Goal: Task Accomplishment & Management: Manage account settings

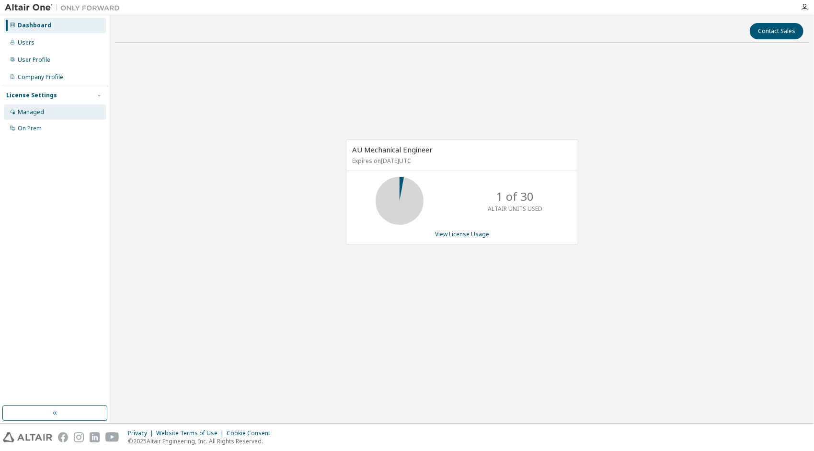
click at [37, 111] on div "Managed" at bounding box center [31, 112] width 26 height 8
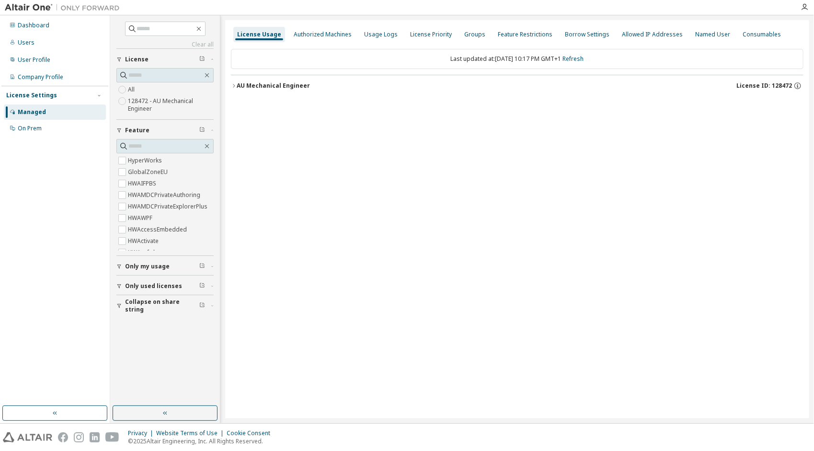
click at [233, 83] on icon "button" at bounding box center [234, 86] width 6 height 6
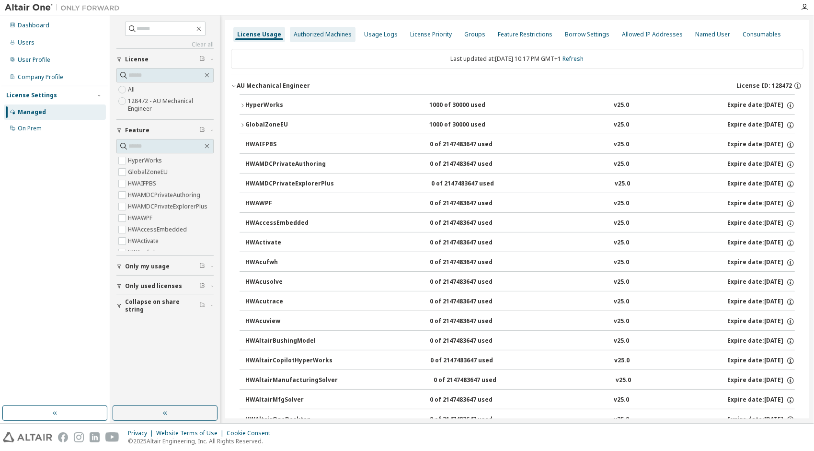
click at [322, 30] on div "Authorized Machines" at bounding box center [323, 34] width 66 height 15
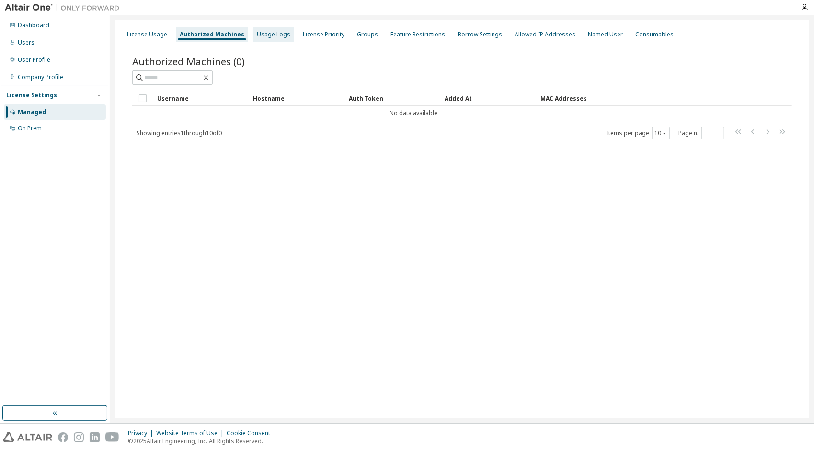
click at [266, 29] on div "Usage Logs" at bounding box center [273, 34] width 41 height 15
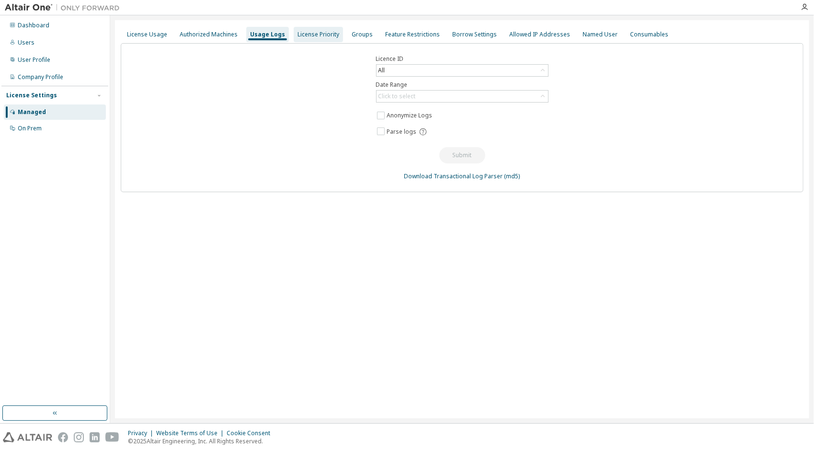
click at [309, 33] on div "License Priority" at bounding box center [319, 35] width 42 height 8
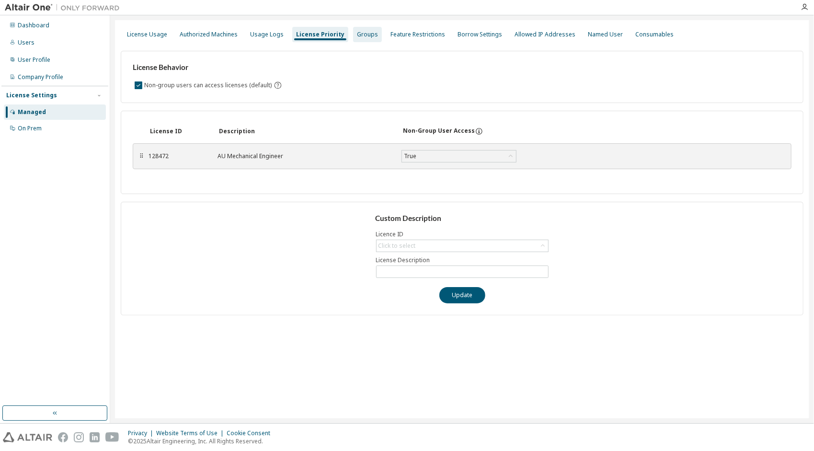
click at [358, 34] on div "Groups" at bounding box center [367, 35] width 21 height 8
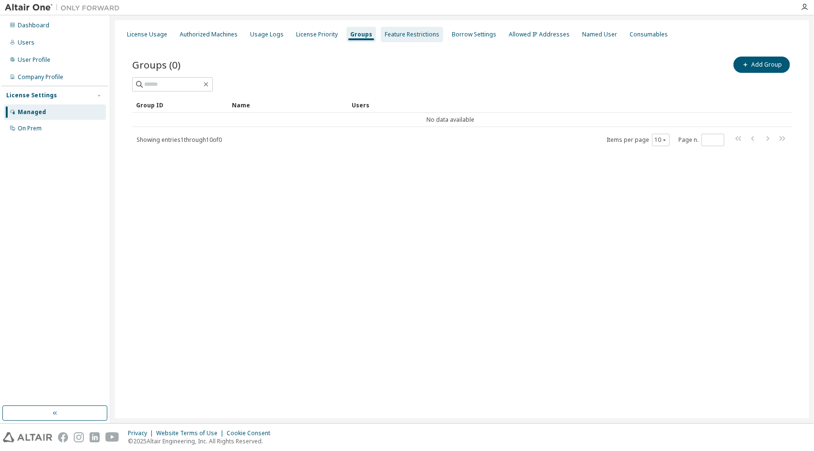
click at [412, 29] on div "Feature Restrictions" at bounding box center [412, 34] width 62 height 15
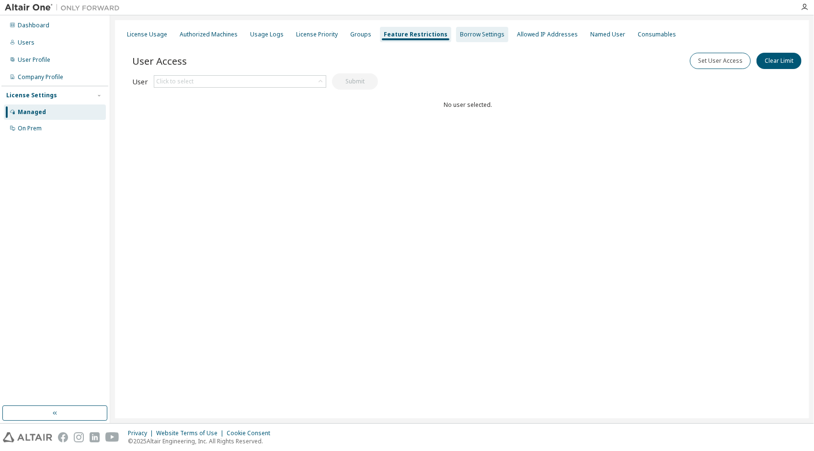
click at [460, 35] on div "Borrow Settings" at bounding box center [482, 35] width 45 height 8
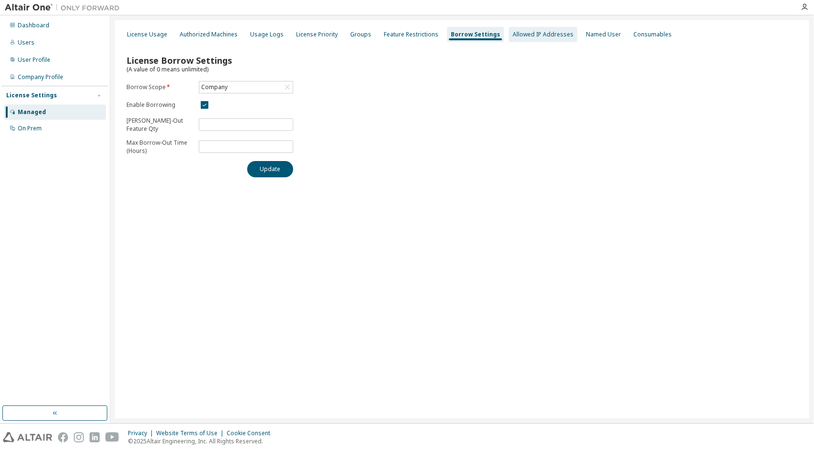
click at [526, 38] on div "Allowed IP Addresses" at bounding box center [543, 34] width 69 height 15
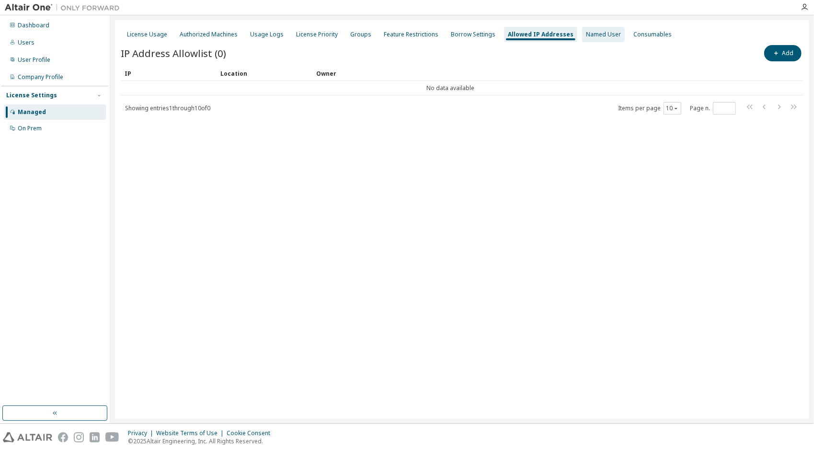
click at [589, 30] on div "Named User" at bounding box center [603, 34] width 43 height 15
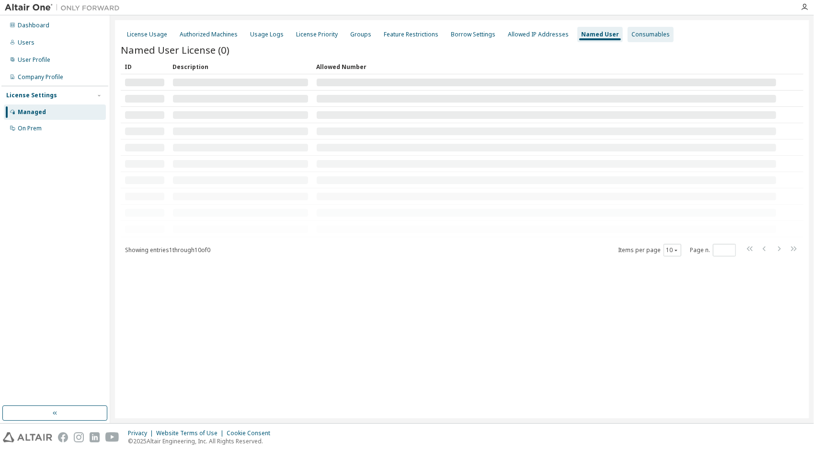
click at [645, 34] on div "Consumables" at bounding box center [651, 35] width 38 height 8
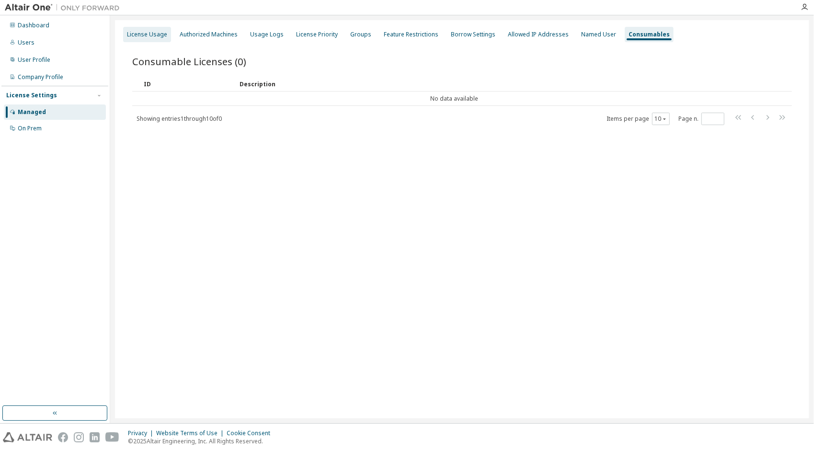
click at [152, 35] on div "License Usage" at bounding box center [147, 35] width 40 height 8
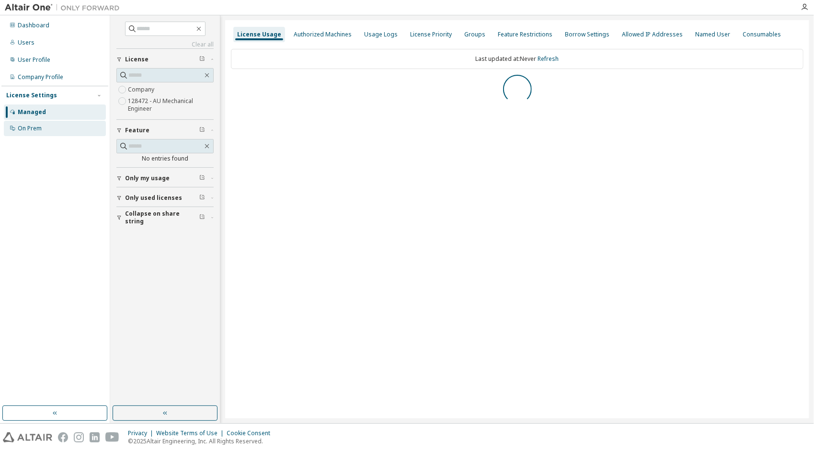
click at [60, 122] on div "On Prem" at bounding box center [55, 128] width 102 height 15
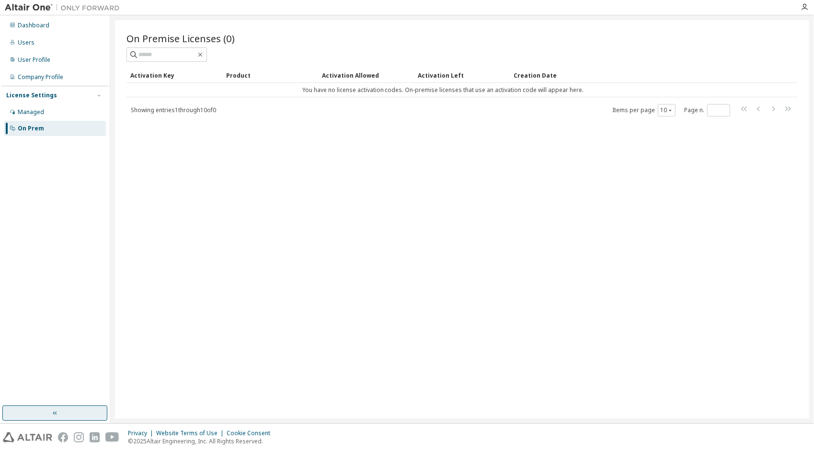
click at [43, 407] on button "button" at bounding box center [54, 412] width 105 height 15
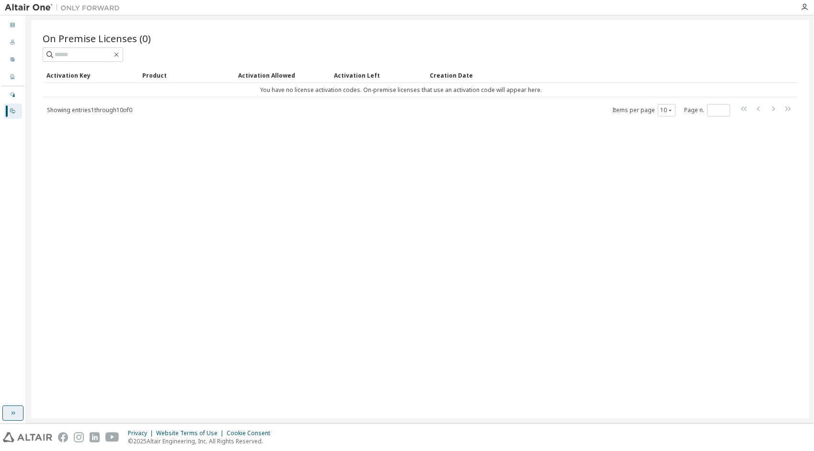
click at [12, 413] on icon "button" at bounding box center [13, 413] width 8 height 8
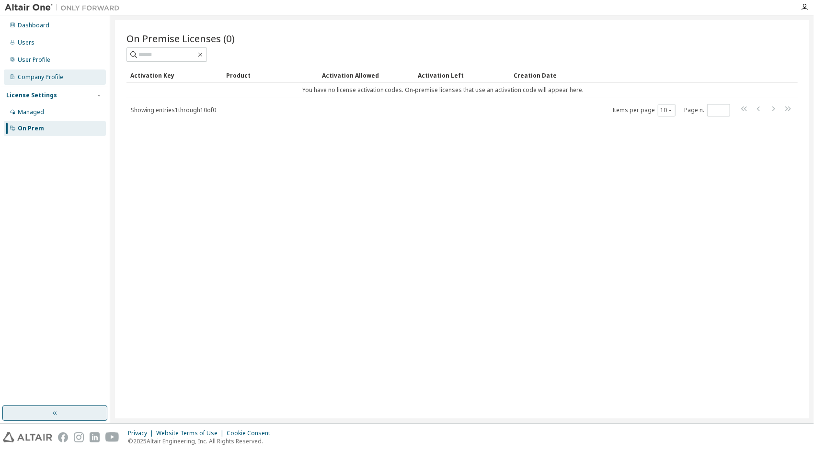
click at [42, 71] on div "Company Profile" at bounding box center [55, 76] width 102 height 15
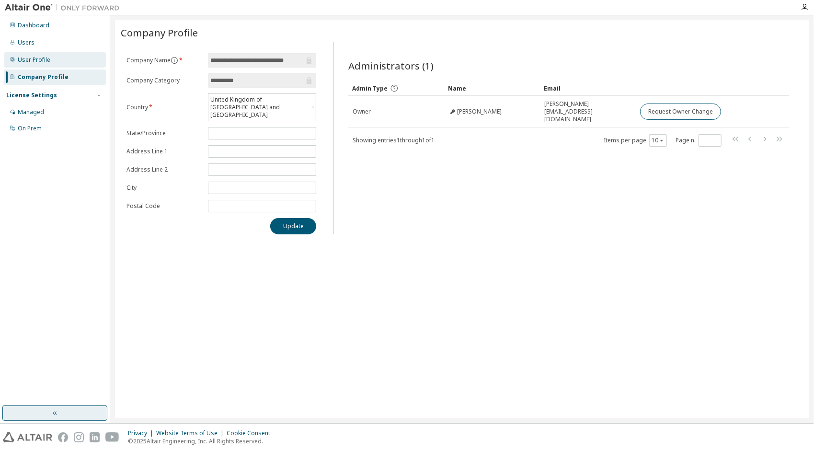
click at [64, 63] on div "User Profile" at bounding box center [55, 59] width 102 height 15
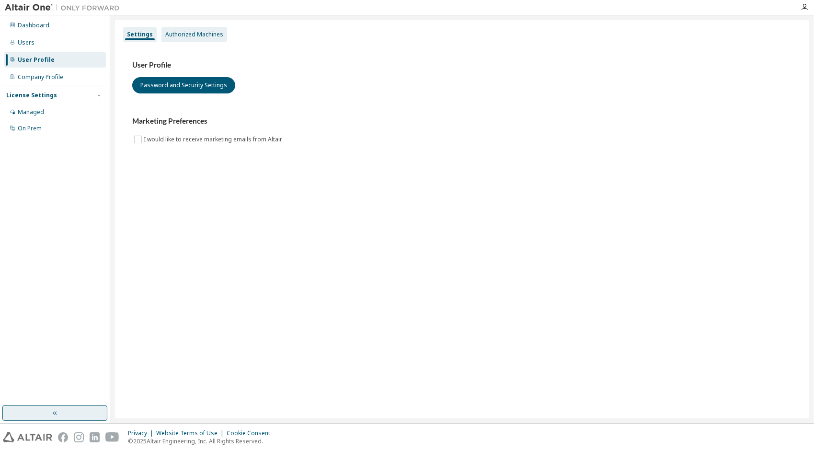
click at [162, 39] on div "Authorized Machines" at bounding box center [195, 34] width 66 height 15
click at [197, 37] on div "Authorized Machines" at bounding box center [194, 35] width 58 height 8
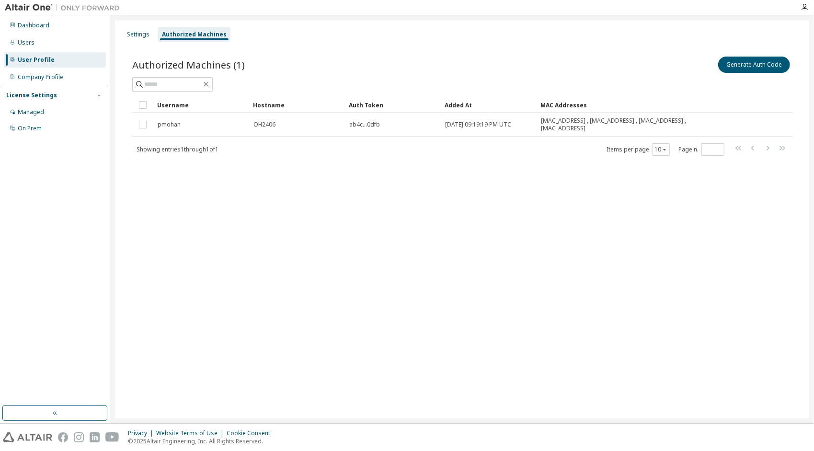
click at [672, 268] on div "Settings Authorized Machines Authorized Machines (1) Generate Auth Code Clear L…" at bounding box center [462, 219] width 695 height 398
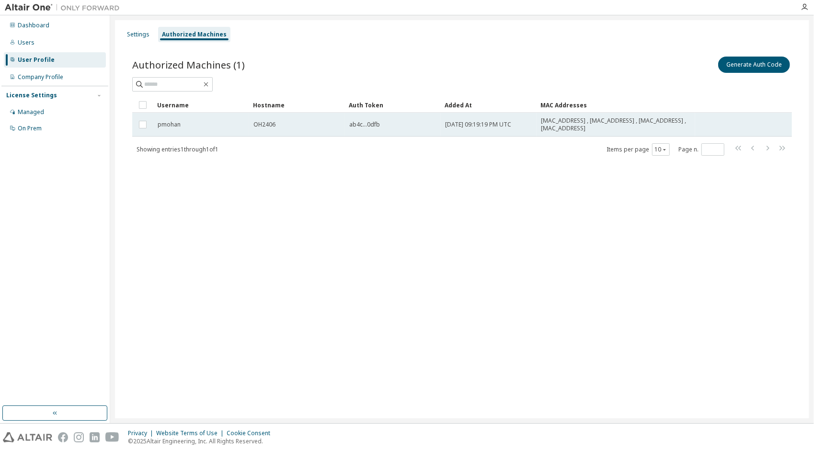
click at [480, 121] on span "[DATE] 09:19:19 PM UTC" at bounding box center [478, 125] width 66 height 8
click at [583, 122] on span "00:15:5D:05:62:00 , 04:BF:1B:D3:78:29 , 10:91:D1:24:AE:D7 , 10:91:D1:24:AE:DB" at bounding box center [616, 124] width 150 height 15
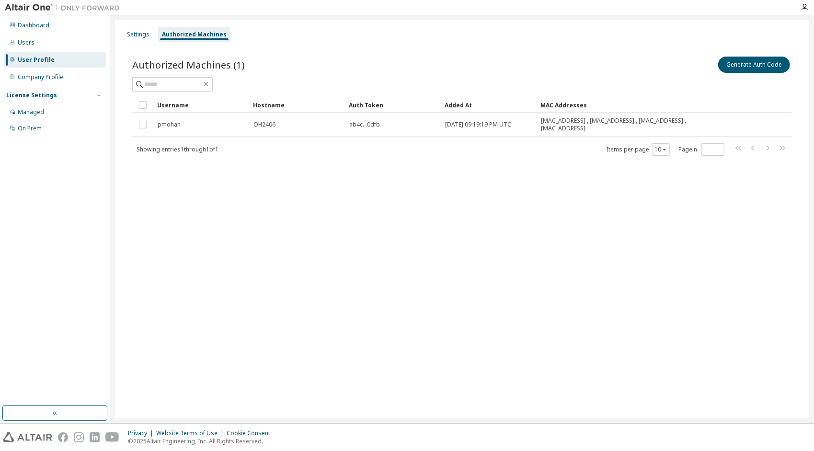
click at [583, 122] on span "00:15:5D:05:62:00 , 04:BF:1B:D3:78:29 , 10:91:D1:24:AE:D7 , 10:91:D1:24:AE:DB" at bounding box center [616, 124] width 150 height 15
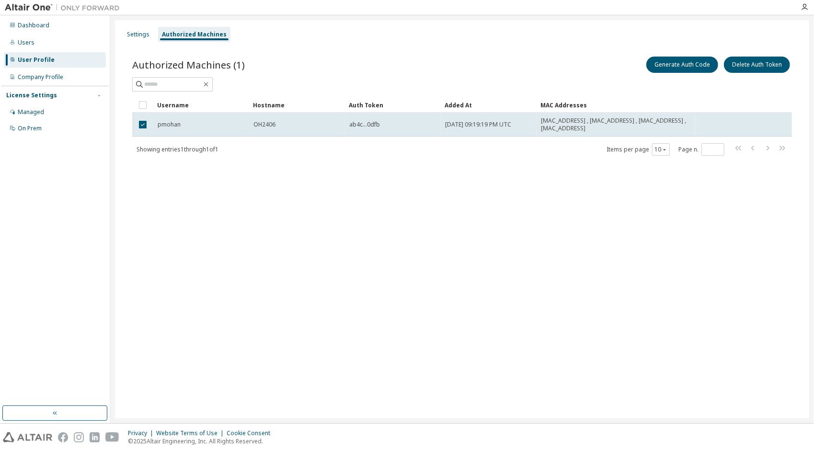
click at [583, 122] on span "00:15:5D:05:62:00 , 04:BF:1B:D3:78:29 , 10:91:D1:24:AE:D7 , 10:91:D1:24:AE:DB" at bounding box center [616, 124] width 150 height 15
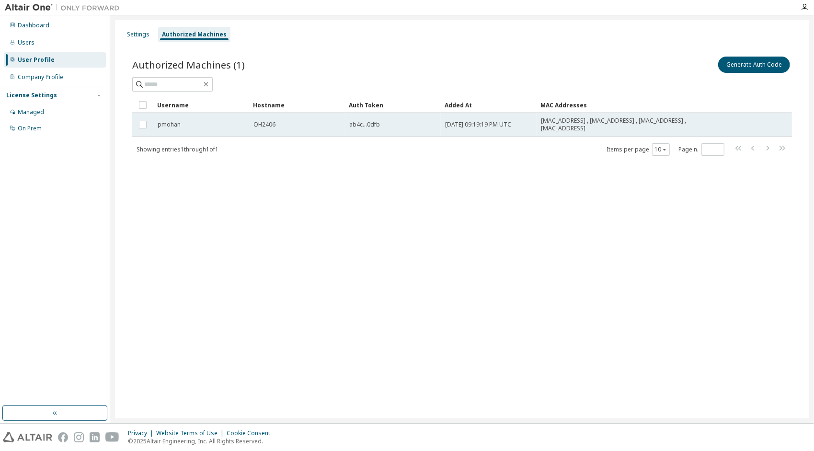
click at [583, 121] on span "00:15:5D:05:62:00 , 04:BF:1B:D3:78:29 , 10:91:D1:24:AE:D7 , 10:91:D1:24:AE:DB" at bounding box center [616, 124] width 150 height 15
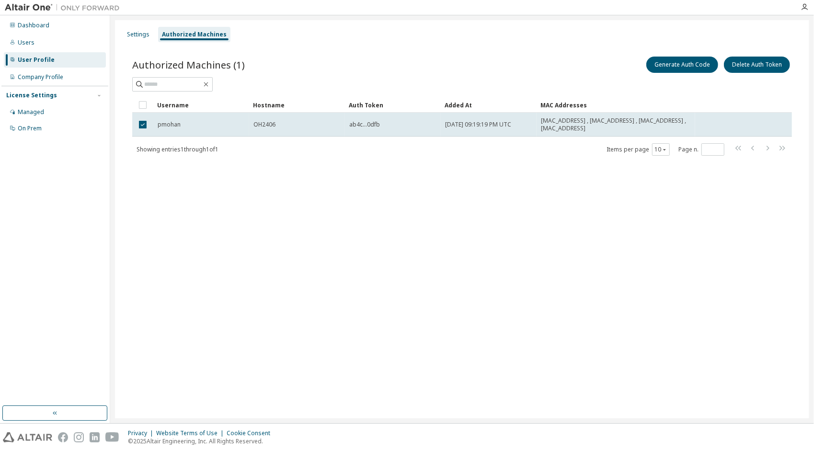
click at [471, 147] on div "Showing entries 1 through 1 of 1 Items per page 10 Page n. *" at bounding box center [462, 149] width 660 height 14
click at [147, 35] on div "Settings" at bounding box center [138, 35] width 23 height 8
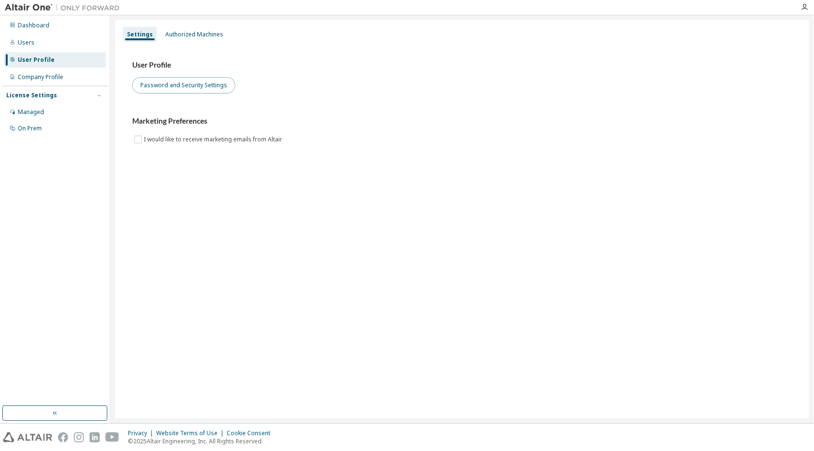
click at [193, 85] on button "Password and Security Settings" at bounding box center [183, 85] width 103 height 16
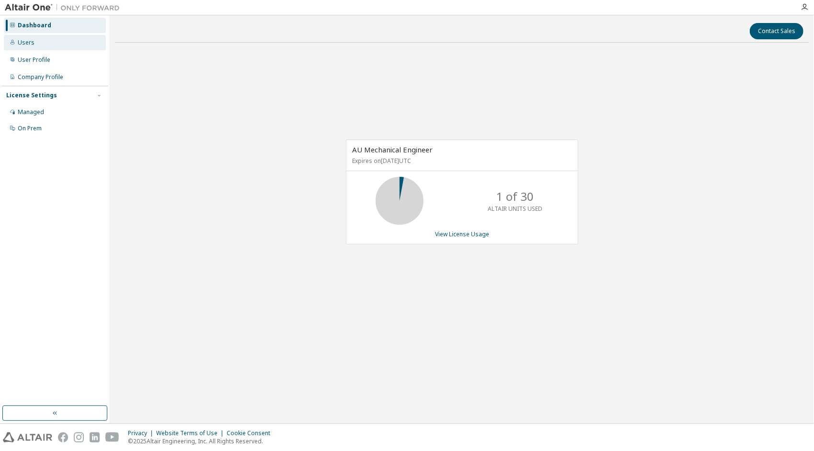
click at [69, 46] on div "Users" at bounding box center [55, 42] width 102 height 15
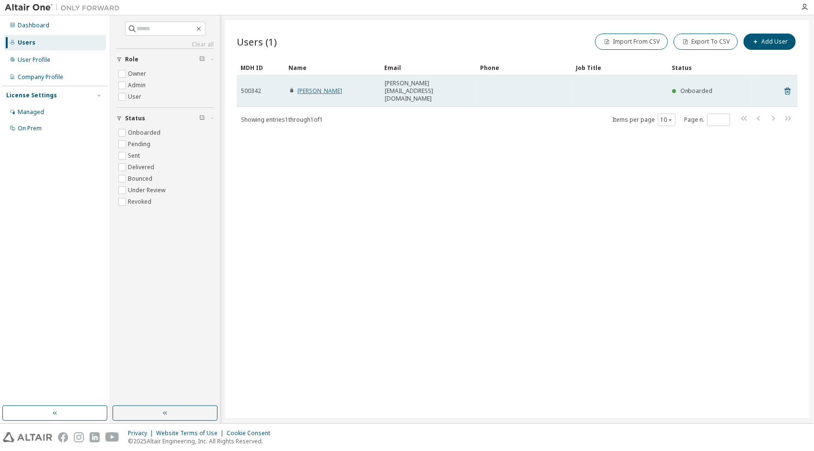
click at [328, 87] on link "[PERSON_NAME]" at bounding box center [320, 91] width 45 height 8
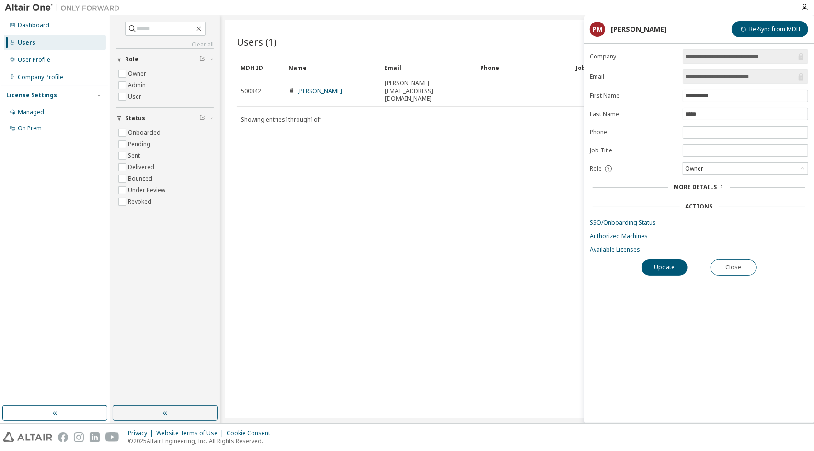
click at [705, 183] on span "More Details" at bounding box center [695, 187] width 43 height 8
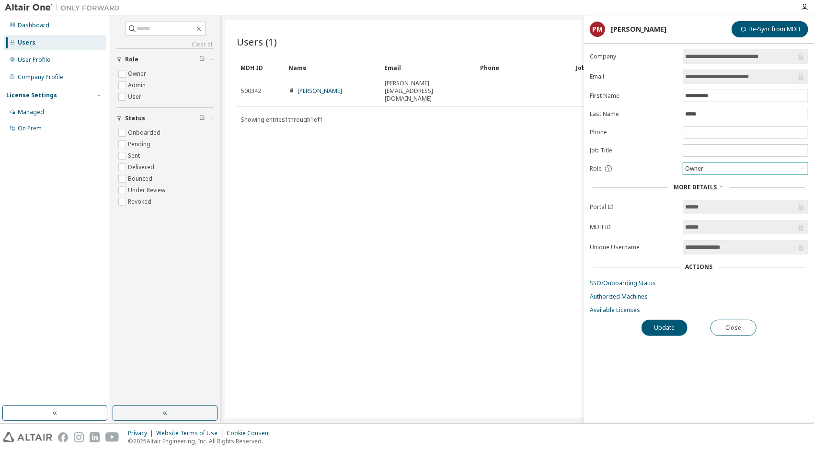
click at [706, 169] on div "Owner" at bounding box center [745, 169] width 125 height 12
click at [611, 279] on link "SSO/Onboarding Status" at bounding box center [699, 283] width 219 height 8
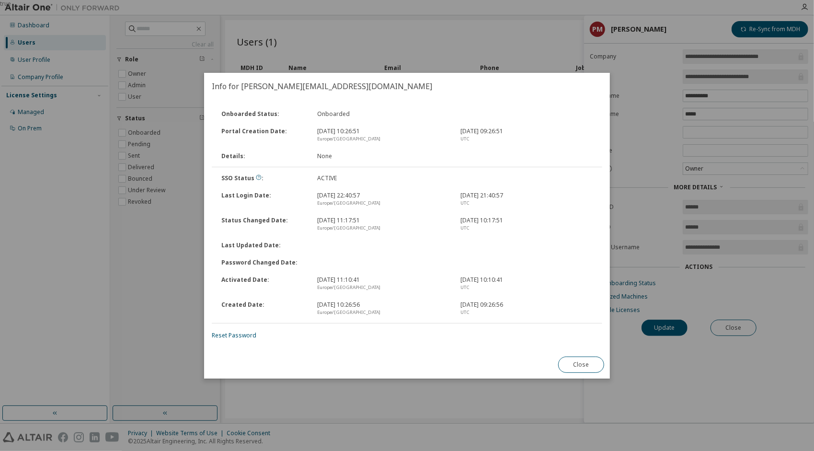
drag, startPoint x: 314, startPoint y: 197, endPoint x: 381, endPoint y: 198, distance: 66.7
click at [381, 198] on div "7 Sept 2025, 22:40:57 Europe/London" at bounding box center [384, 199] width 144 height 15
click at [346, 199] on div "Europe/London" at bounding box center [383, 203] width 132 height 8
click at [345, 212] on div "Status Changed Date : 9 Aug 2024, 11:17:51 Europe/London 9 Aug 2024, 10:17:51 U…" at bounding box center [407, 224] width 393 height 25
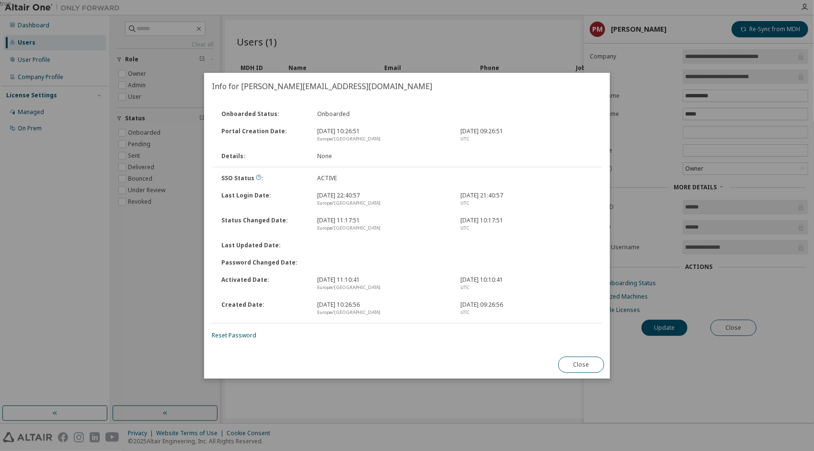
click at [345, 215] on div "Status Changed Date : 9 Aug 2024, 11:17:51 Europe/London 9 Aug 2024, 10:17:51 U…" at bounding box center [407, 224] width 393 height 25
click at [586, 361] on button "Close" at bounding box center [581, 365] width 46 height 16
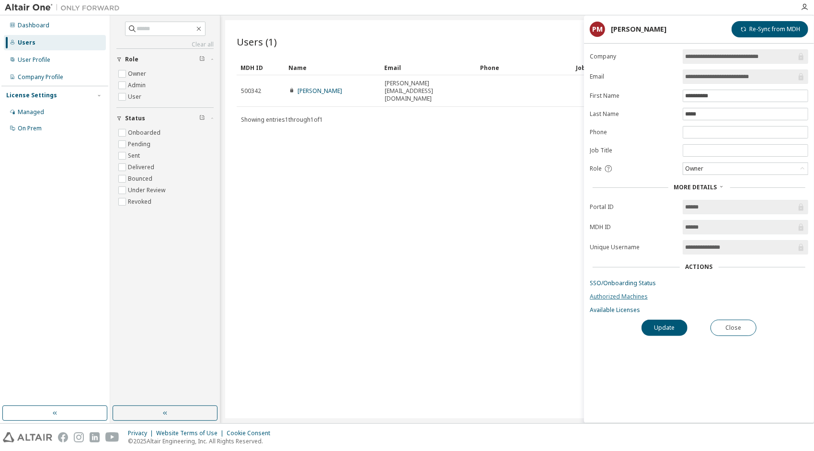
click at [613, 293] on link "Authorized Machines" at bounding box center [699, 297] width 219 height 8
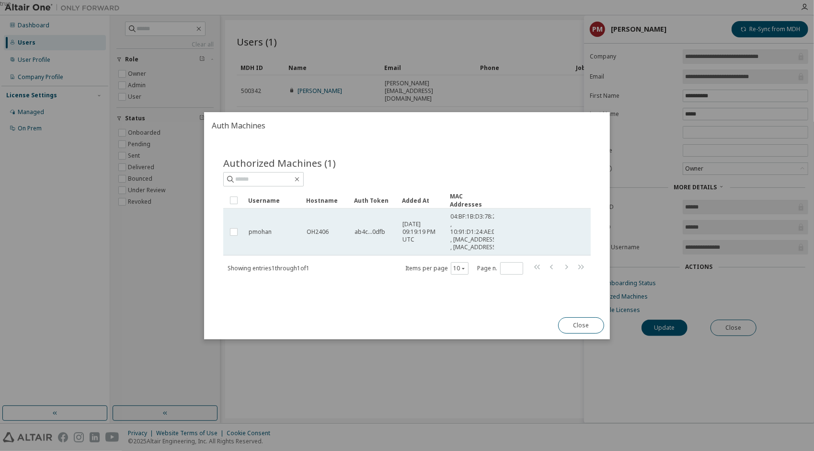
click at [305, 222] on td "OH2406" at bounding box center [326, 231] width 48 height 47
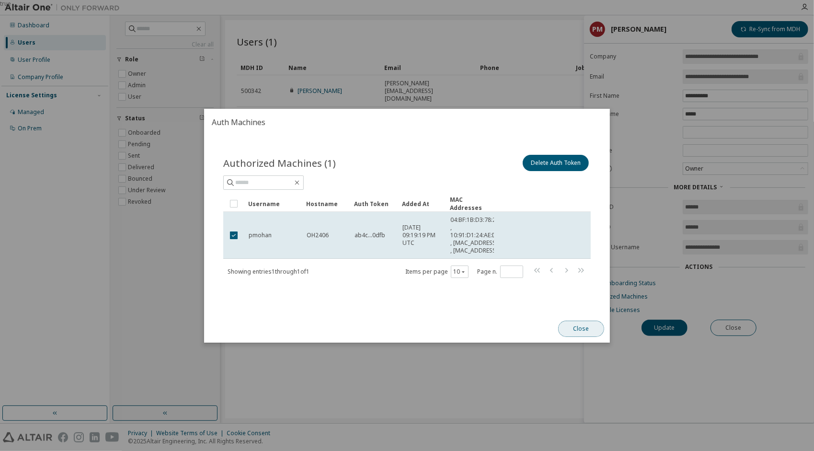
click at [575, 337] on button "Close" at bounding box center [581, 329] width 46 height 16
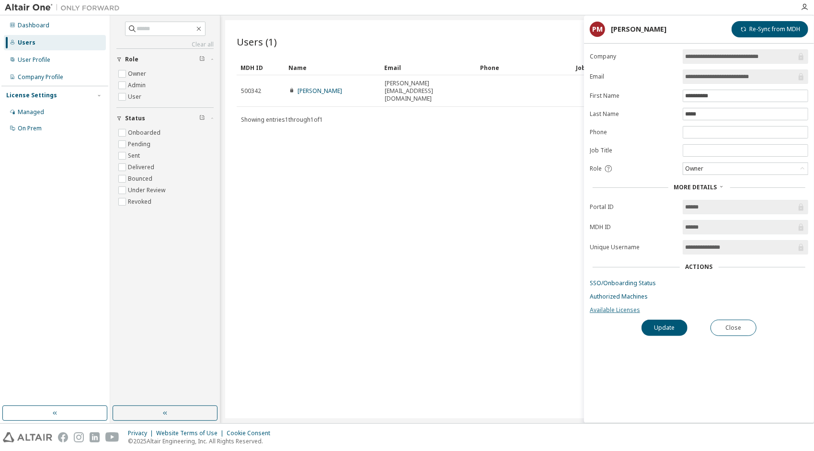
click at [612, 306] on link "Available Licenses" at bounding box center [699, 310] width 219 height 8
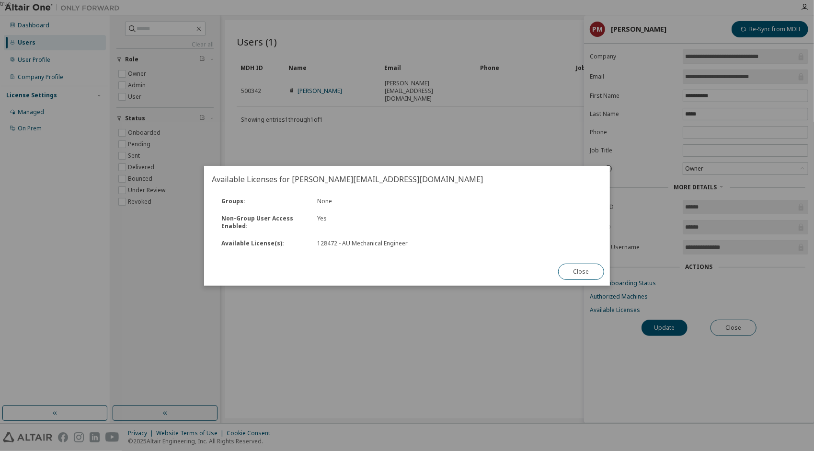
drag, startPoint x: 320, startPoint y: 249, endPoint x: 326, endPoint y: 247, distance: 5.9
click at [326, 247] on div "Available License(s) : 128472 - AU Mechanical Engineer" at bounding box center [407, 243] width 393 height 17
click at [583, 272] on button "Close" at bounding box center [581, 272] width 46 height 16
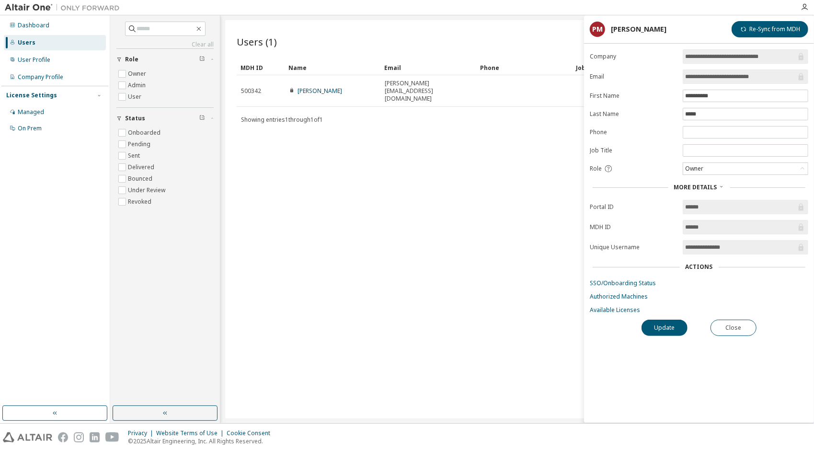
click at [416, 240] on div "Users (1) Import From CSV Export To CSV Add User Clear Load Save Save As Field …" at bounding box center [517, 219] width 584 height 398
click at [762, 35] on button "Re-Sync from MDH" at bounding box center [770, 29] width 77 height 16
click at [657, 320] on button "Update" at bounding box center [665, 328] width 46 height 16
click at [731, 322] on button "Close" at bounding box center [734, 328] width 46 height 16
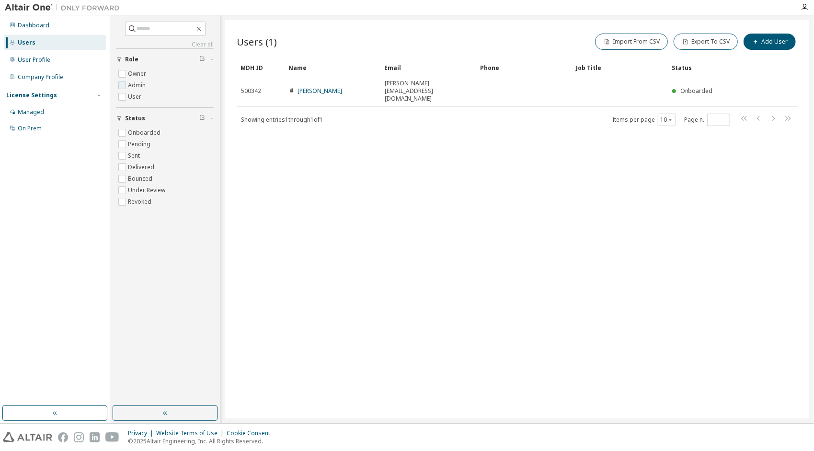
click at [145, 83] on label "Admin" at bounding box center [138, 86] width 20 height 12
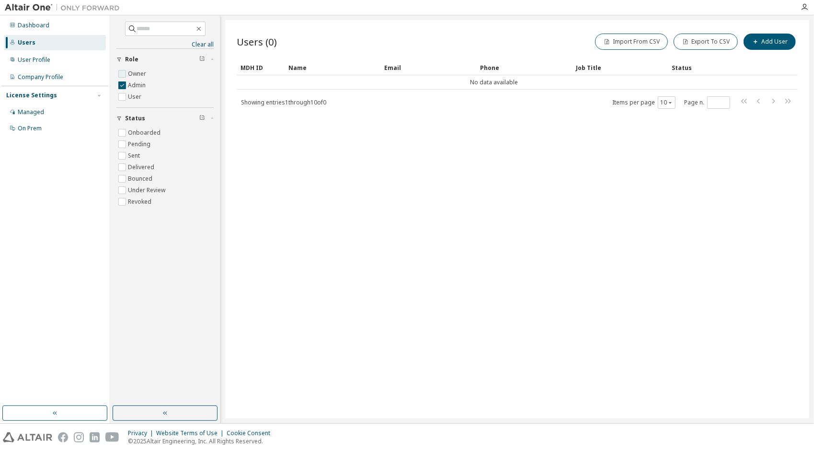
click at [137, 73] on label "Owner" at bounding box center [138, 74] width 20 height 12
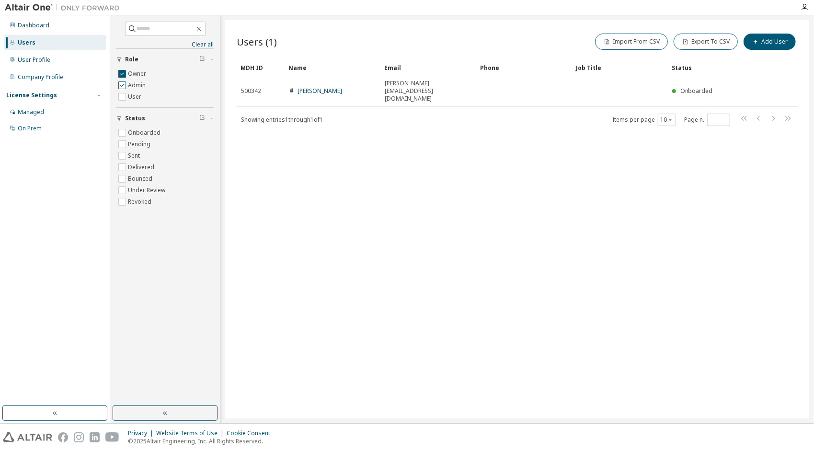
click at [136, 84] on label "Admin" at bounding box center [138, 86] width 20 height 12
click at [140, 80] on label "Admin" at bounding box center [138, 86] width 20 height 12
click at [140, 75] on label "Owner" at bounding box center [138, 74] width 20 height 12
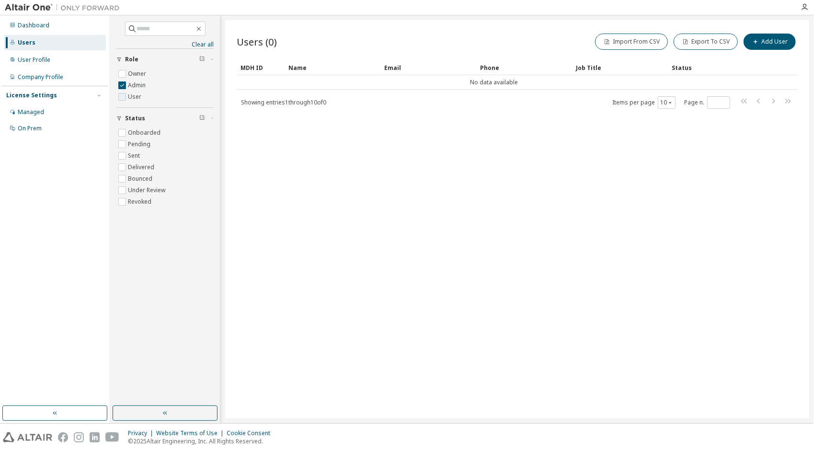
click at [133, 96] on label "User" at bounding box center [135, 97] width 15 height 12
click at [134, 84] on label "Admin" at bounding box center [138, 86] width 20 height 12
click at [133, 95] on label "User" at bounding box center [135, 97] width 15 height 12
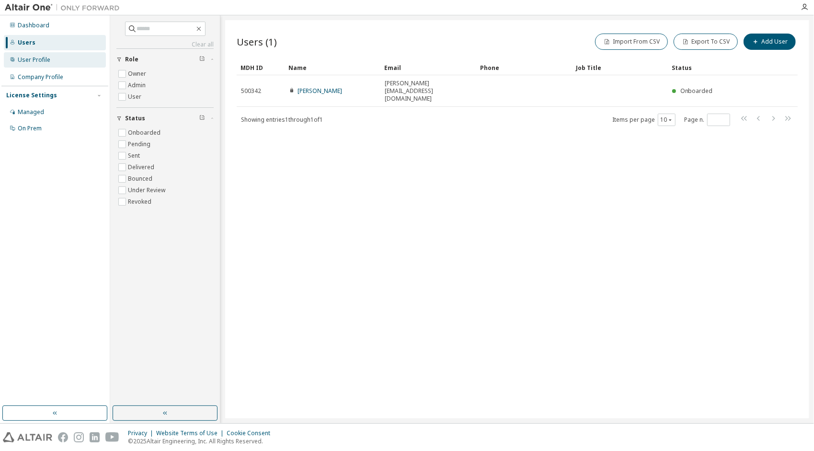
click at [63, 61] on div "User Profile" at bounding box center [55, 59] width 102 height 15
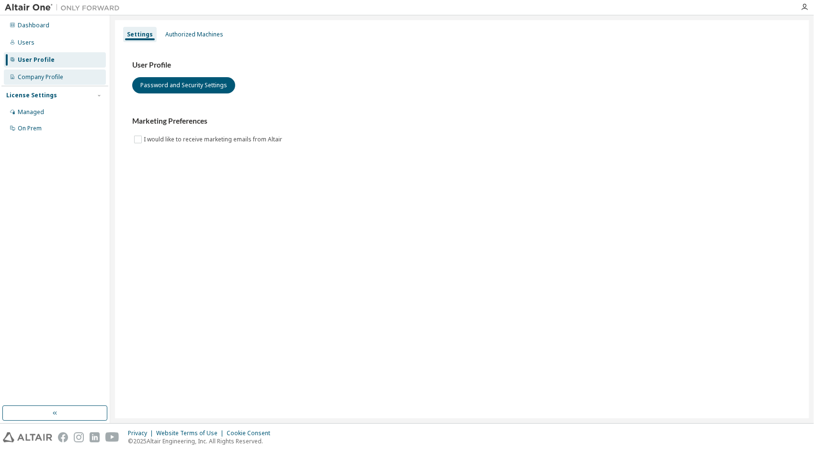
click at [25, 81] on div "Company Profile" at bounding box center [55, 76] width 102 height 15
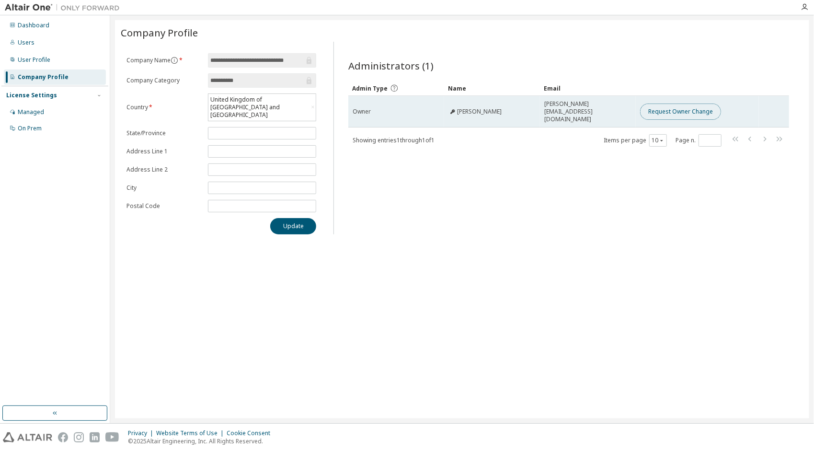
click at [650, 113] on button "Request Owner Change" at bounding box center [680, 112] width 81 height 16
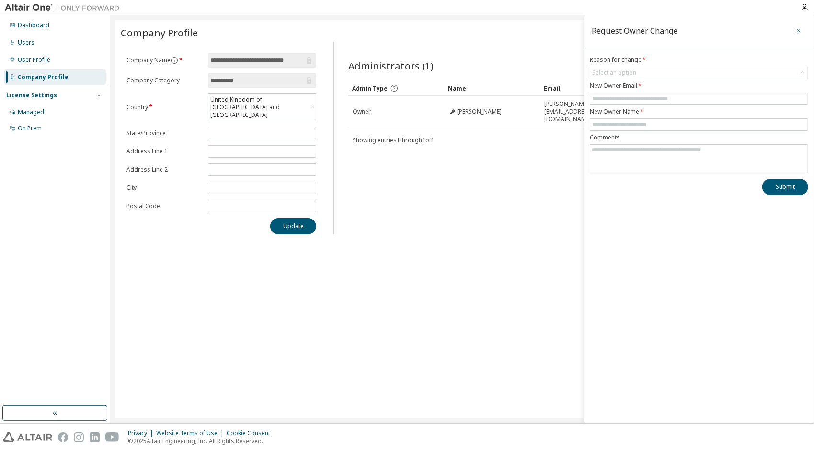
click at [798, 32] on icon "button" at bounding box center [799, 31] width 7 height 8
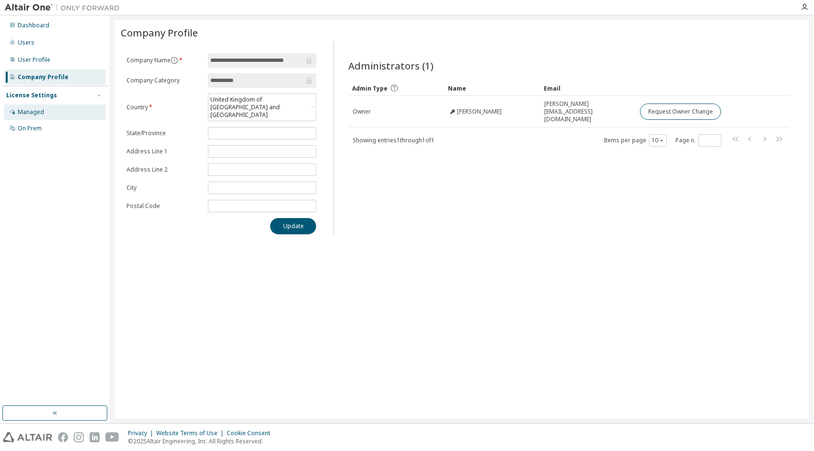
click at [74, 117] on div "Managed" at bounding box center [55, 111] width 102 height 15
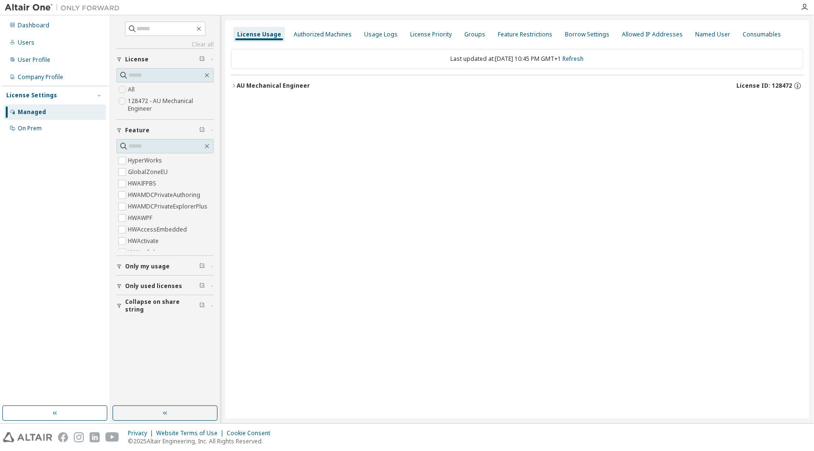
click at [147, 97] on label "128472 - AU Mechanical Engineer" at bounding box center [171, 104] width 86 height 19
click at [234, 84] on icon "button" at bounding box center [234, 86] width 6 height 6
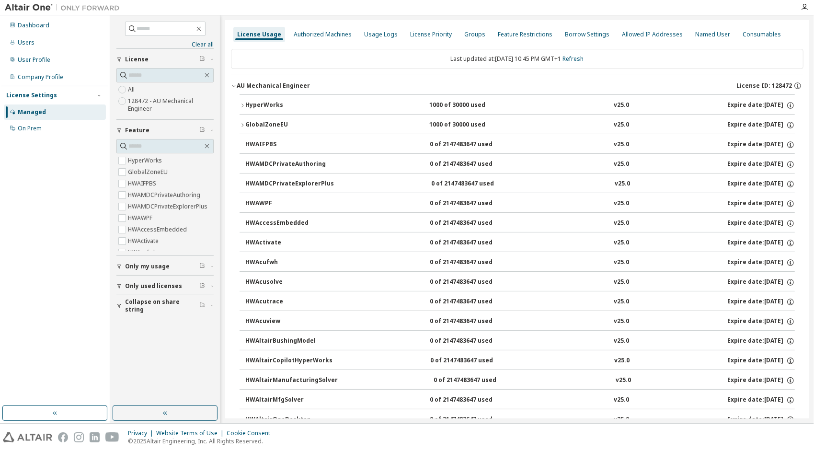
click at [243, 102] on button "HyperWorks 1000 of 30000 used v25.0 Expire date: 2025-11-26" at bounding box center [518, 105] width 556 height 21
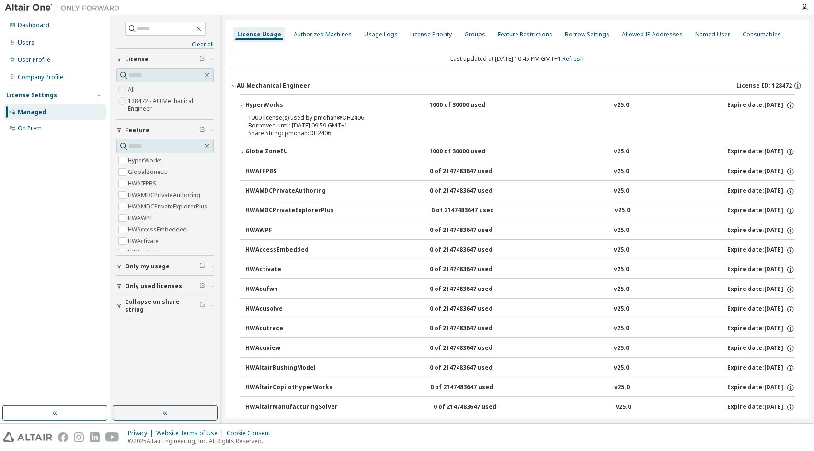
click at [269, 115] on div "1000 license(s) used by pmohan@OH2406" at bounding box center [505, 118] width 515 height 8
click at [262, 99] on button "HyperWorks 1000 of 30000 used v25.0 Expire date: 2025-11-26" at bounding box center [518, 105] width 556 height 21
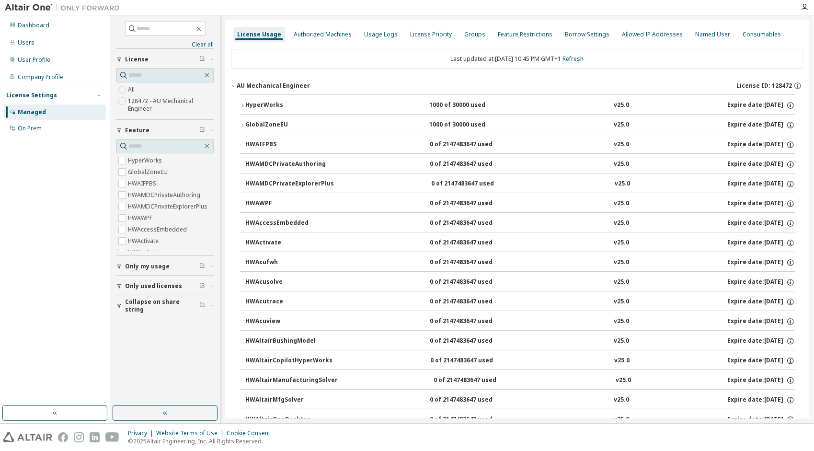
click at [262, 99] on button "HyperWorks 1000 of 30000 used v25.0 Expire date: 2025-11-26" at bounding box center [518, 105] width 556 height 21
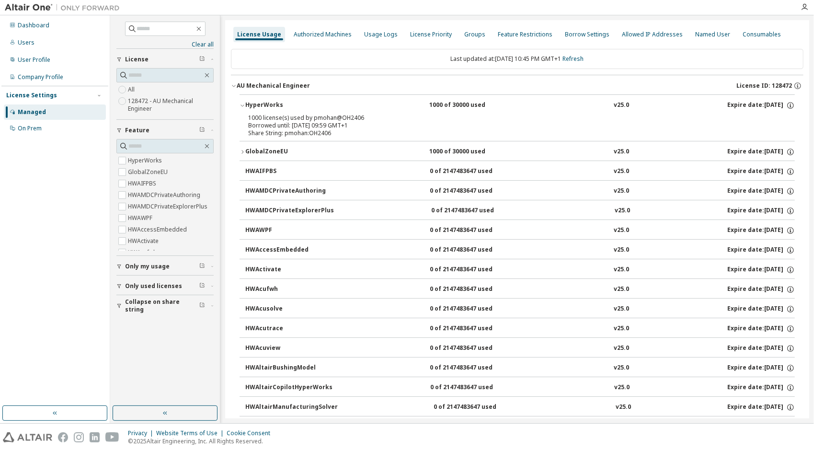
click at [318, 58] on div "Last updated at: Sun 2025-09-07 10:45 PM GMT+1 Refresh" at bounding box center [517, 59] width 573 height 20
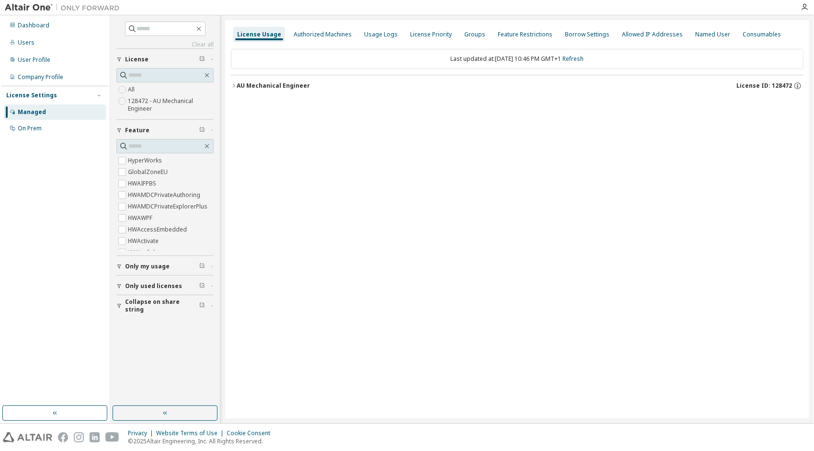
click at [236, 87] on button "AU Mechanical Engineer License ID: 128472" at bounding box center [517, 85] width 573 height 21
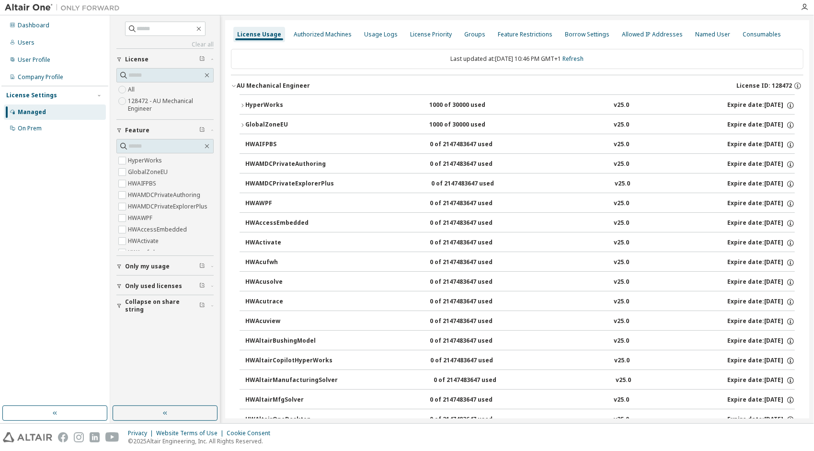
click at [243, 123] on icon "button" at bounding box center [243, 125] width 6 height 6
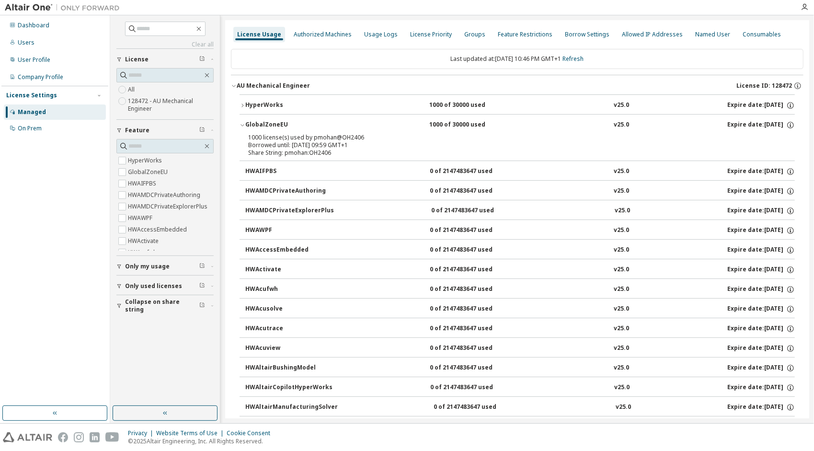
click at [242, 103] on icon "button" at bounding box center [243, 106] width 6 height 6
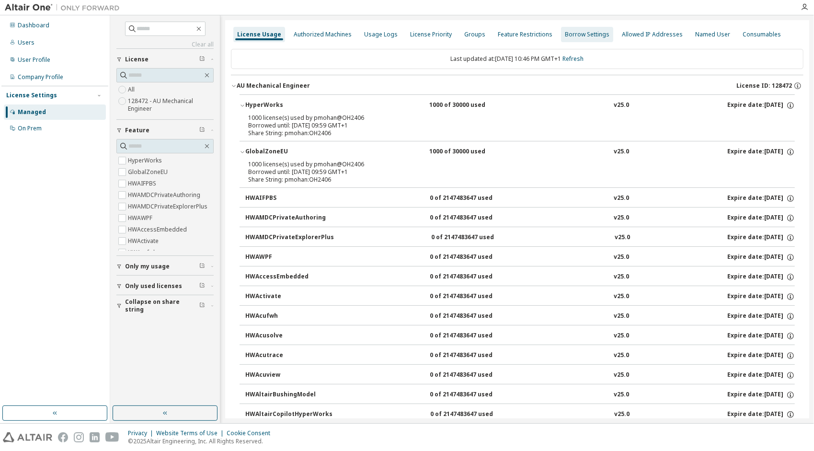
click at [569, 35] on div "Borrow Settings" at bounding box center [587, 35] width 45 height 8
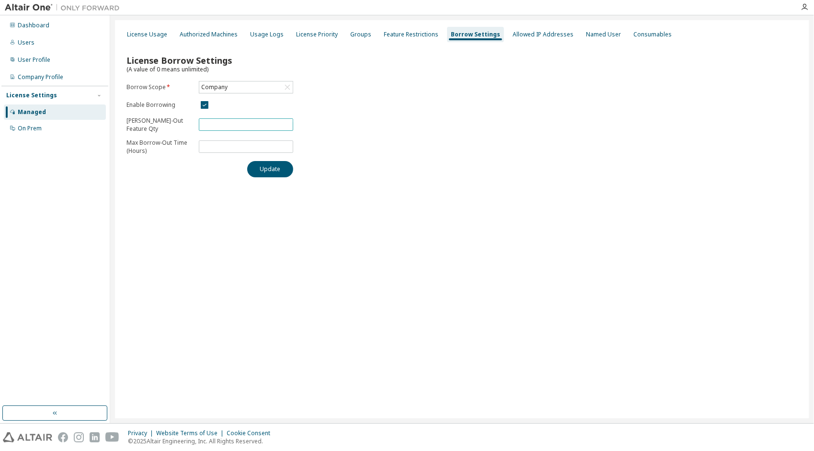
click at [237, 127] on input "**" at bounding box center [246, 125] width 90 height 8
click at [285, 123] on input "**" at bounding box center [246, 125] width 90 height 8
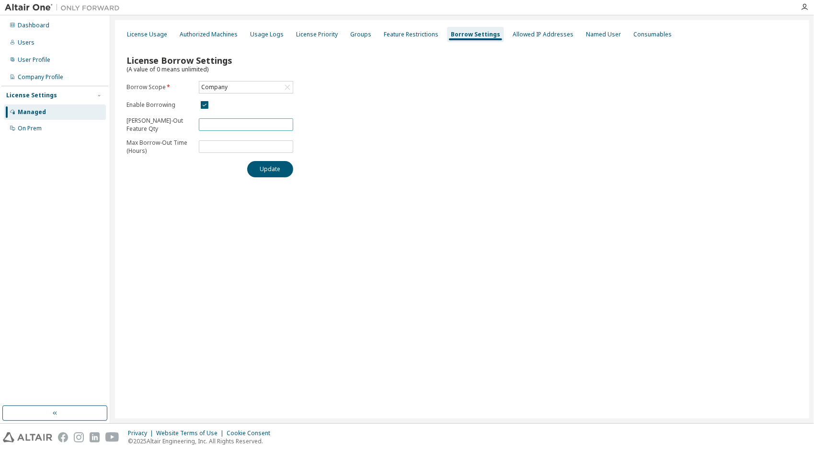
click at [285, 123] on input "**" at bounding box center [246, 125] width 90 height 8
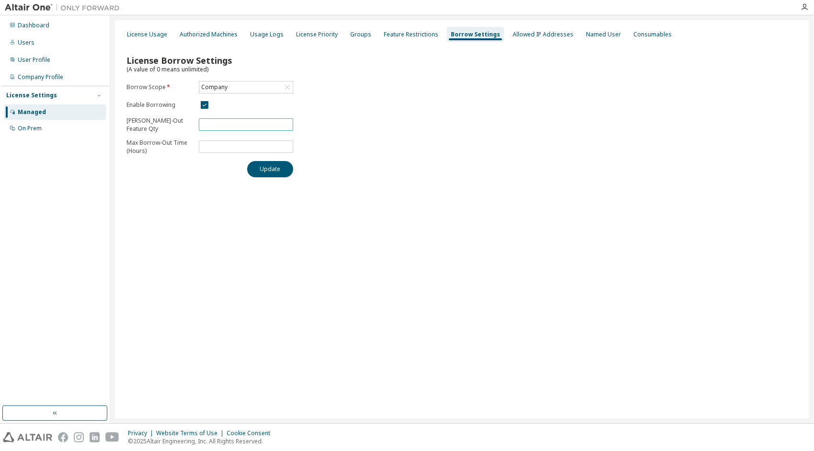
click at [285, 123] on input "**" at bounding box center [246, 125] width 90 height 8
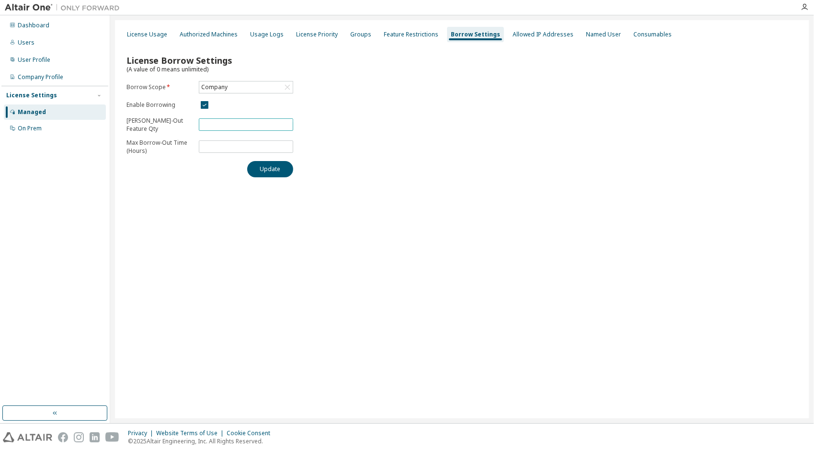
click at [285, 123] on input "**" at bounding box center [246, 125] width 90 height 8
type input "**"
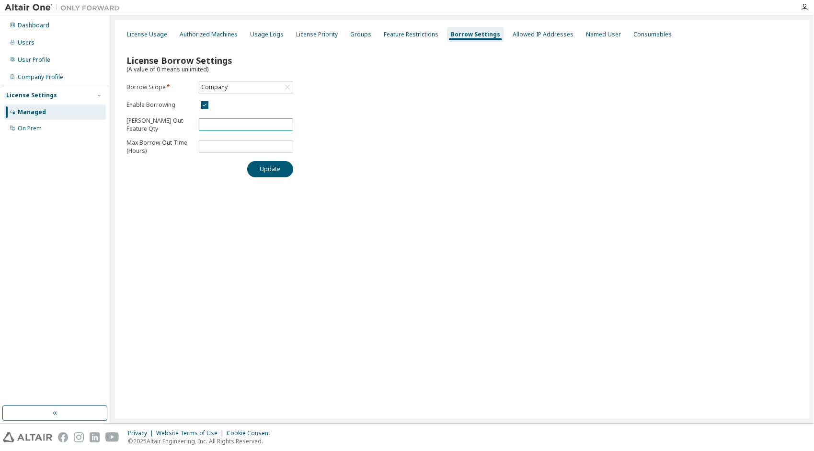
click at [285, 123] on input "**" at bounding box center [246, 125] width 90 height 8
click at [246, 88] on div "Company" at bounding box center [245, 87] width 93 height 12
click at [243, 126] on li "128472 - AU Mechanical Engineer" at bounding box center [246, 130] width 92 height 20
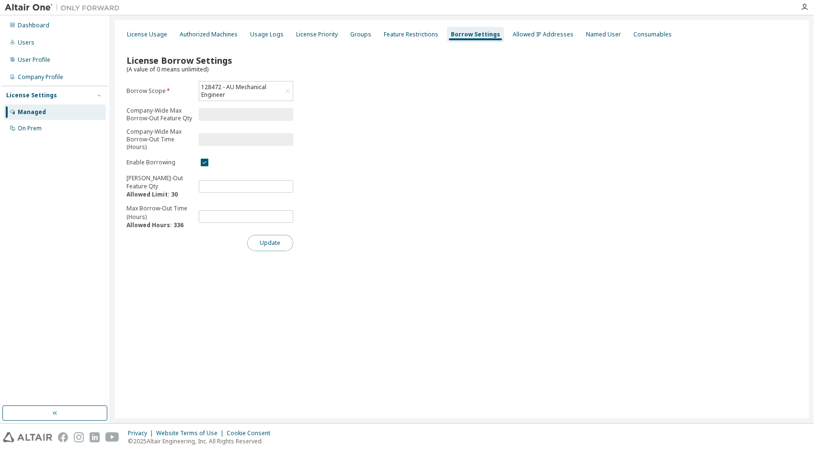
click at [275, 242] on button "Update" at bounding box center [270, 243] width 46 height 16
click at [148, 31] on div "License Usage" at bounding box center [147, 35] width 40 height 8
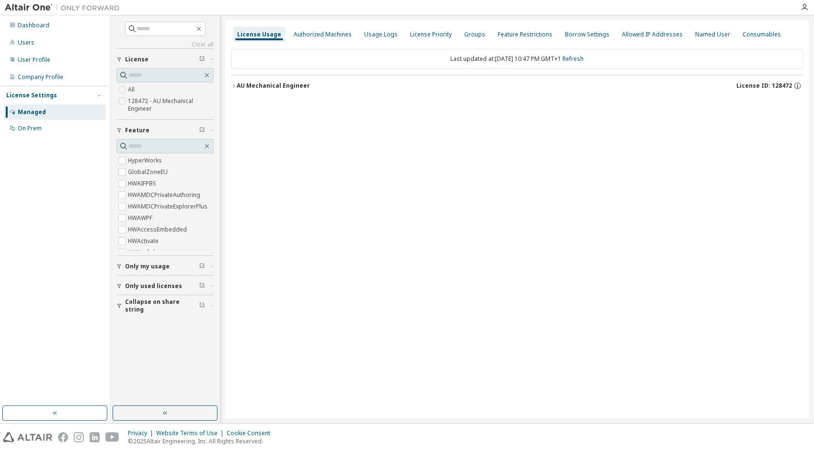
click at [234, 84] on icon "button" at bounding box center [234, 86] width 6 height 6
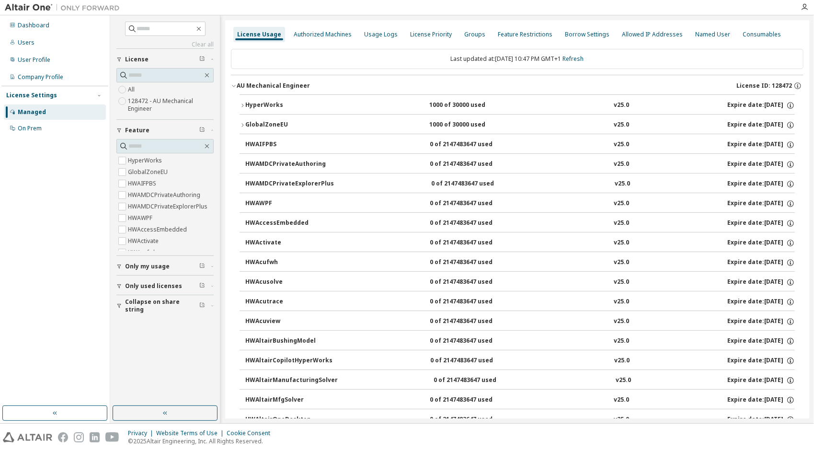
click at [247, 106] on div "HyperWorks" at bounding box center [288, 105] width 86 height 9
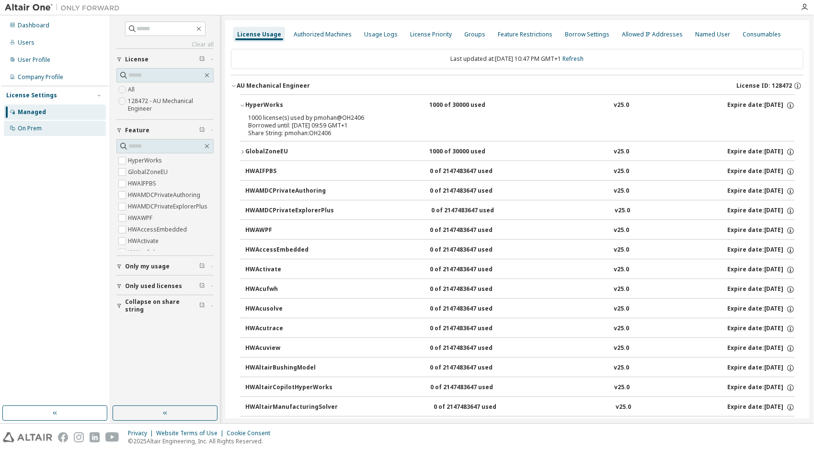
click at [53, 127] on div "On Prem" at bounding box center [55, 128] width 102 height 15
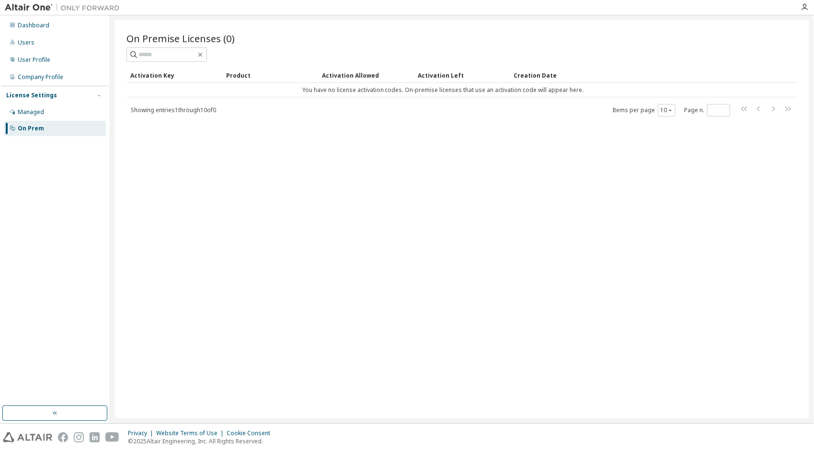
click at [53, 122] on div "On Prem" at bounding box center [55, 128] width 102 height 15
click at [53, 121] on div "On Prem" at bounding box center [55, 128] width 102 height 15
click at [56, 112] on div "Managed" at bounding box center [55, 111] width 102 height 15
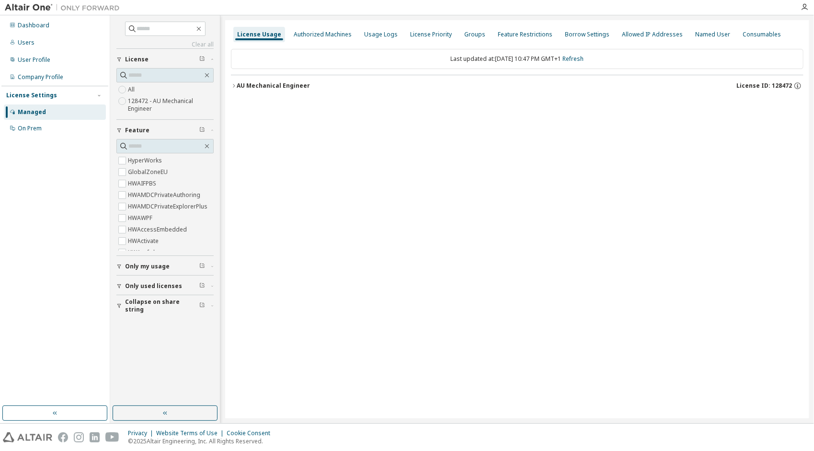
click at [284, 87] on div "AU Mechanical Engineer" at bounding box center [273, 86] width 73 height 8
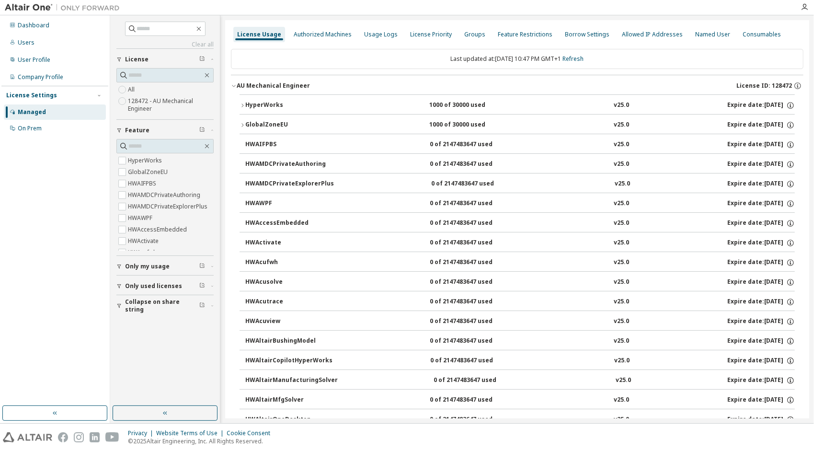
click at [246, 103] on div "HyperWorks" at bounding box center [288, 105] width 86 height 9
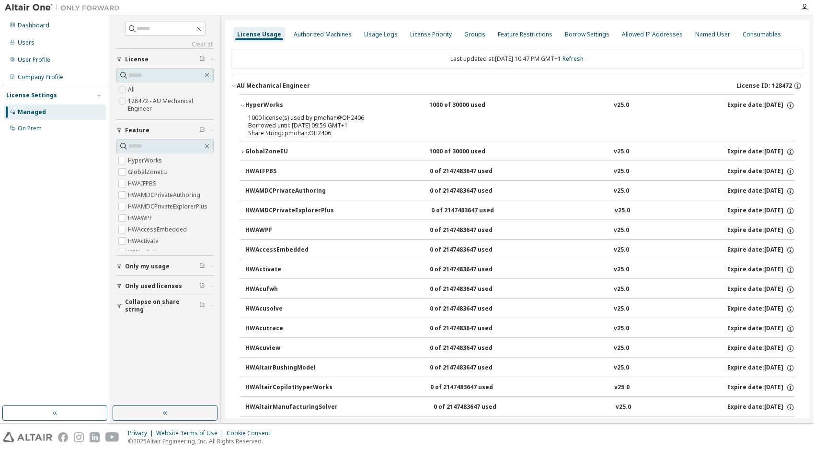
click at [266, 118] on div "1000 license(s) used by pmohan@OH2406" at bounding box center [505, 118] width 515 height 8
click at [789, 104] on icon "button" at bounding box center [791, 105] width 9 height 9
click at [577, 36] on div "Borrow Settings" at bounding box center [587, 35] width 45 height 8
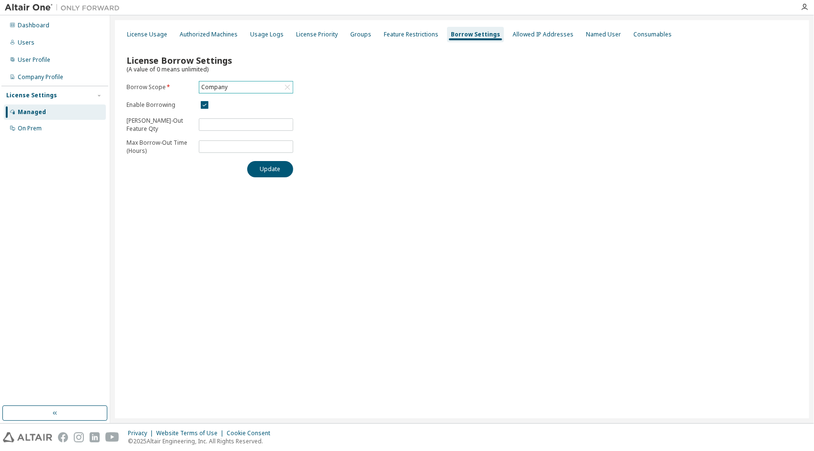
click at [233, 87] on div "Company" at bounding box center [245, 87] width 93 height 12
click at [228, 124] on li "128472 - AU Mechanical Engineer" at bounding box center [246, 130] width 92 height 20
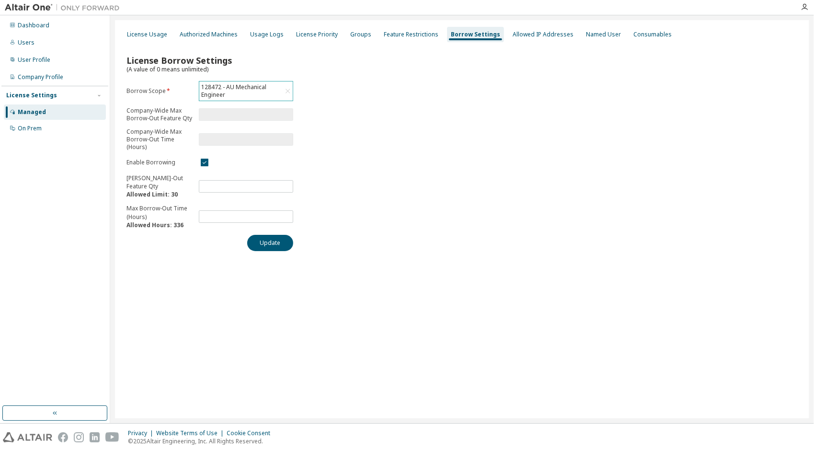
click at [230, 88] on div "128472 - AU Mechanical Engineer" at bounding box center [241, 91] width 83 height 18
click at [219, 118] on li "Company" at bounding box center [246, 121] width 92 height 12
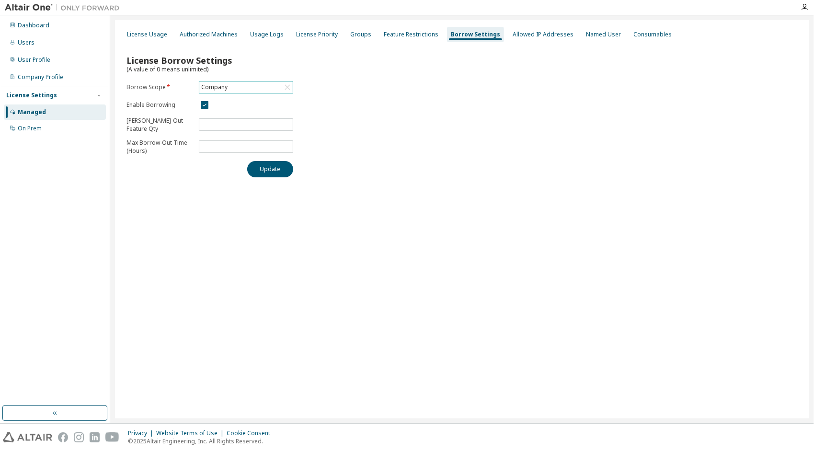
click at [290, 85] on icon at bounding box center [288, 87] width 10 height 10
click at [222, 122] on li "128472 - AU Mechanical Engineer" at bounding box center [246, 130] width 92 height 20
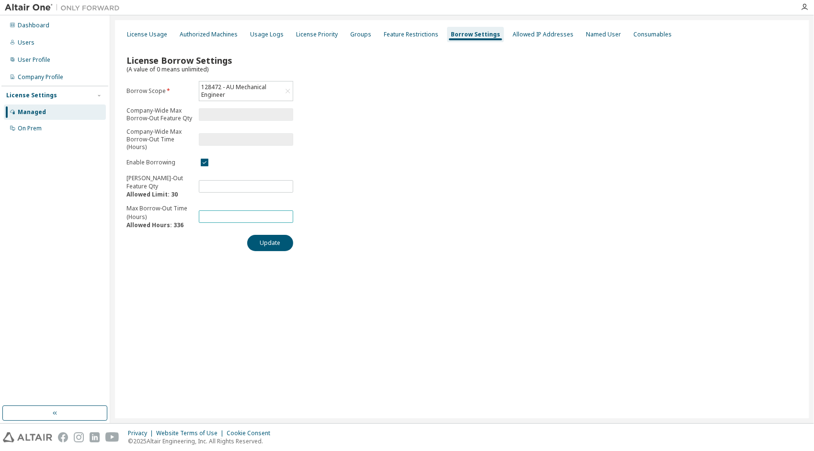
drag, startPoint x: 227, startPoint y: 213, endPoint x: 190, endPoint y: 215, distance: 37.0
click at [190, 215] on form "Borrow Scope * 128472 - AU Mechanical Engineer Company-Wide Max Borrow-Out Feat…" at bounding box center [210, 155] width 167 height 148
click at [285, 215] on input "*" at bounding box center [246, 217] width 90 height 8
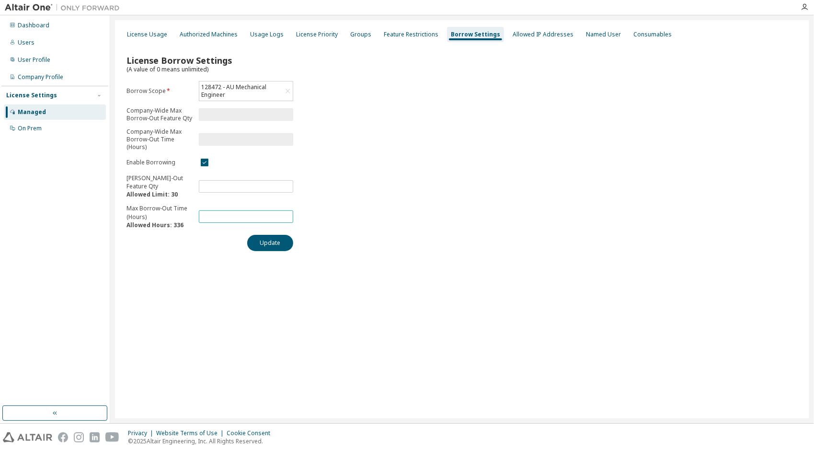
click at [285, 215] on input "*" at bounding box center [246, 217] width 90 height 8
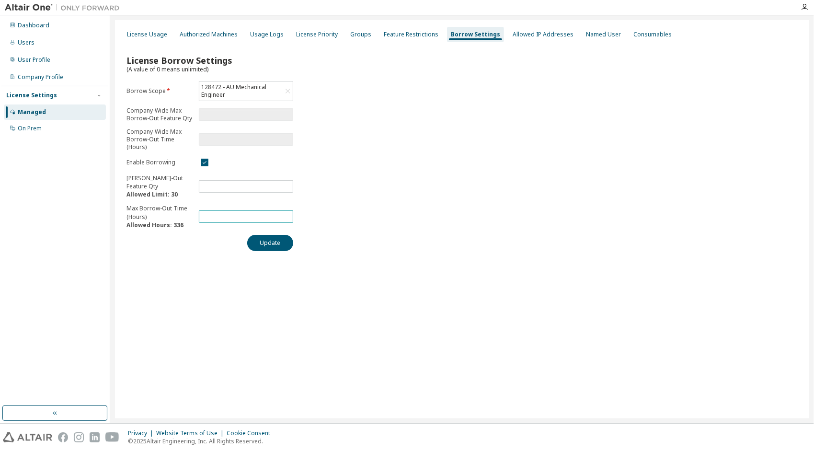
click at [285, 215] on input "*" at bounding box center [246, 217] width 90 height 8
click at [285, 215] on input "**" at bounding box center [246, 217] width 90 height 8
type input "**"
click at [285, 215] on input "**" at bounding box center [246, 217] width 90 height 8
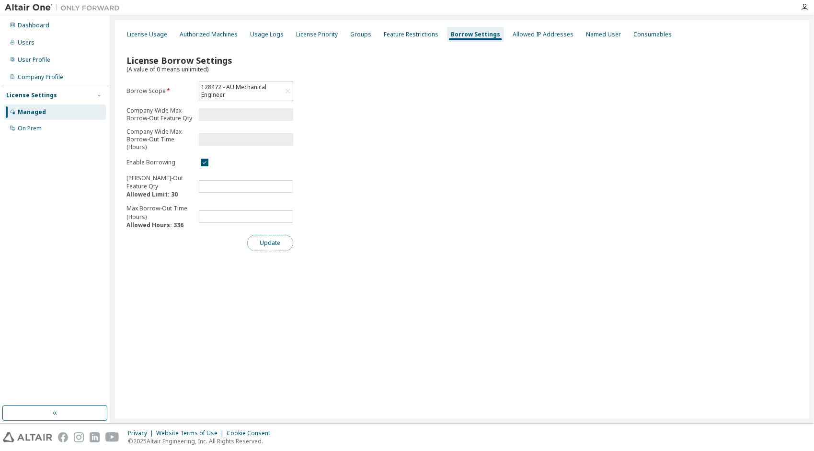
click at [274, 242] on button "Update" at bounding box center [270, 243] width 46 height 16
click at [231, 85] on div "128472 - AU Mechanical Engineer" at bounding box center [241, 91] width 83 height 18
click at [221, 119] on li "Company" at bounding box center [246, 121] width 92 height 12
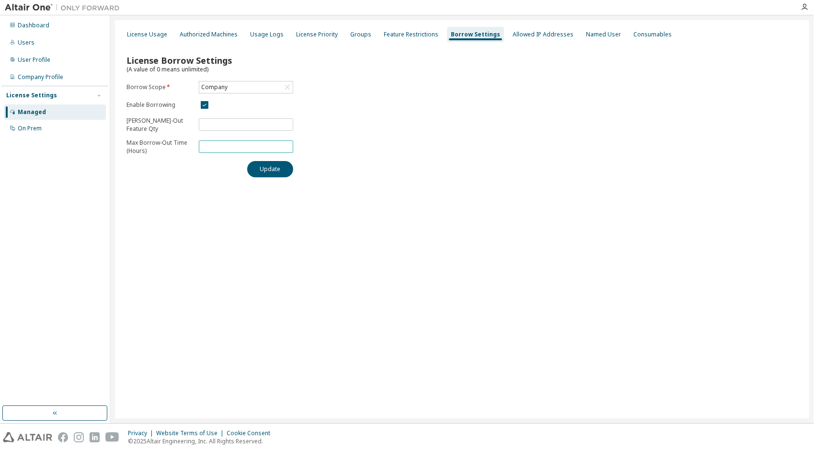
click at [284, 145] on input "*" at bounding box center [246, 147] width 90 height 8
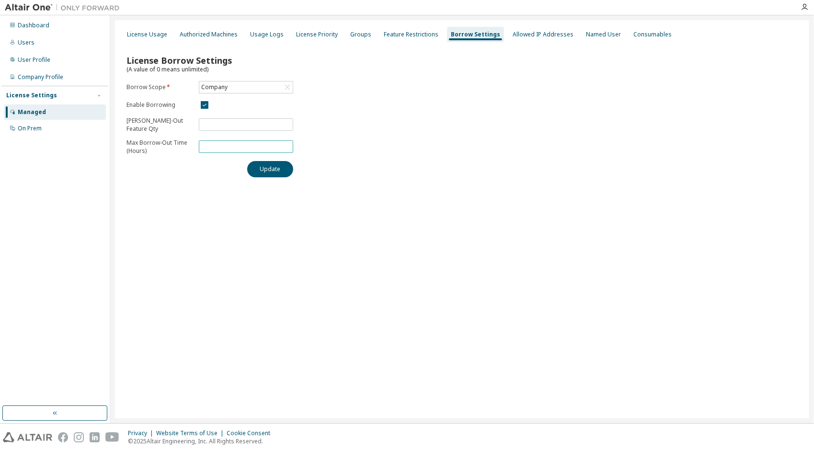
click at [284, 145] on input "*" at bounding box center [246, 147] width 90 height 8
click at [284, 145] on input "**" at bounding box center [246, 147] width 90 height 8
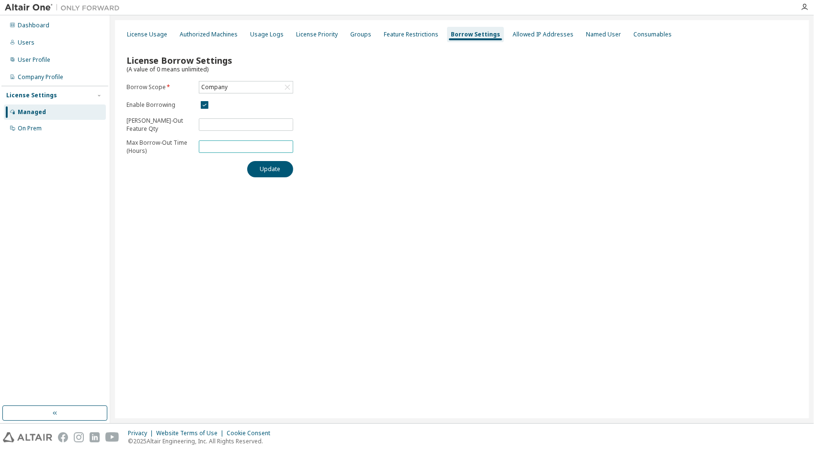
click at [284, 145] on input "**" at bounding box center [246, 147] width 90 height 8
click at [276, 169] on button "Update" at bounding box center [270, 169] width 46 height 16
click at [222, 143] on input "**" at bounding box center [246, 147] width 90 height 8
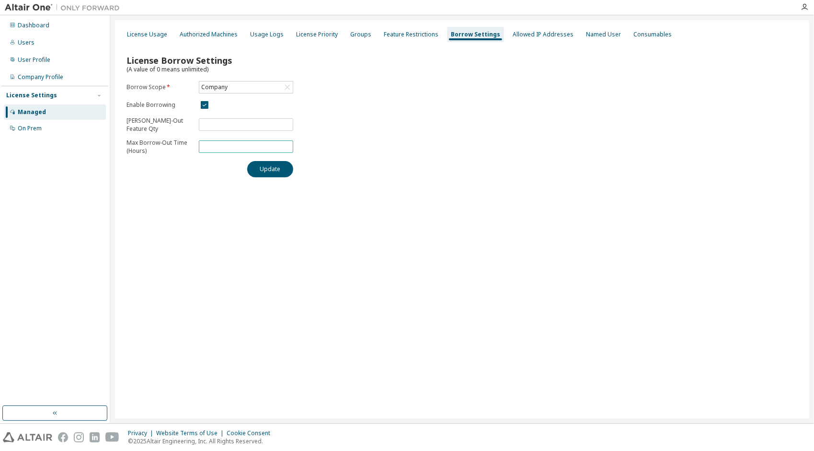
click at [222, 143] on input "**" at bounding box center [246, 147] width 90 height 8
type input "**"
click at [262, 170] on button "Update" at bounding box center [270, 169] width 46 height 16
click at [221, 88] on div "Company" at bounding box center [214, 87] width 29 height 11
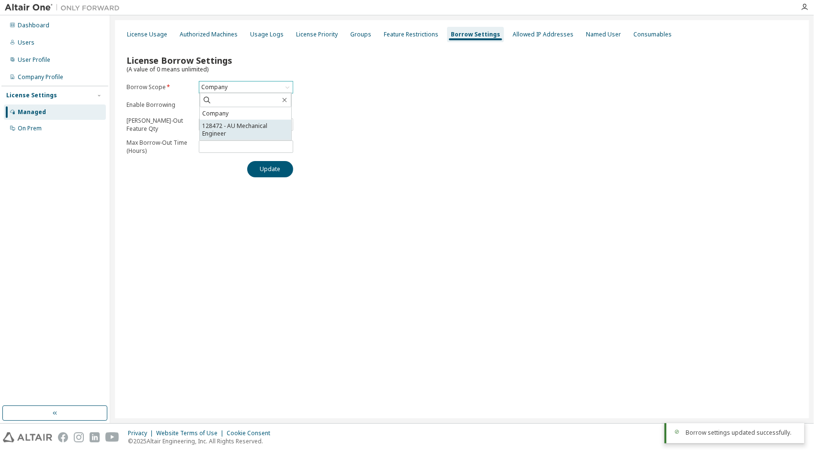
click at [223, 124] on li "128472 - AU Mechanical Engineer" at bounding box center [246, 130] width 92 height 20
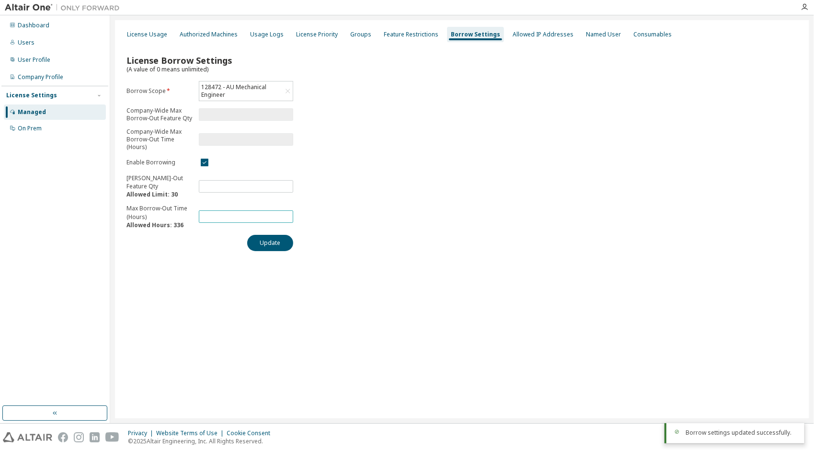
click at [208, 214] on input "**" at bounding box center [246, 217] width 90 height 8
click at [268, 241] on button "Update" at bounding box center [270, 243] width 46 height 16
click at [466, 319] on div "License Usage Authorized Machines Usage Logs License Priority Groups Feature Re…" at bounding box center [462, 219] width 695 height 398
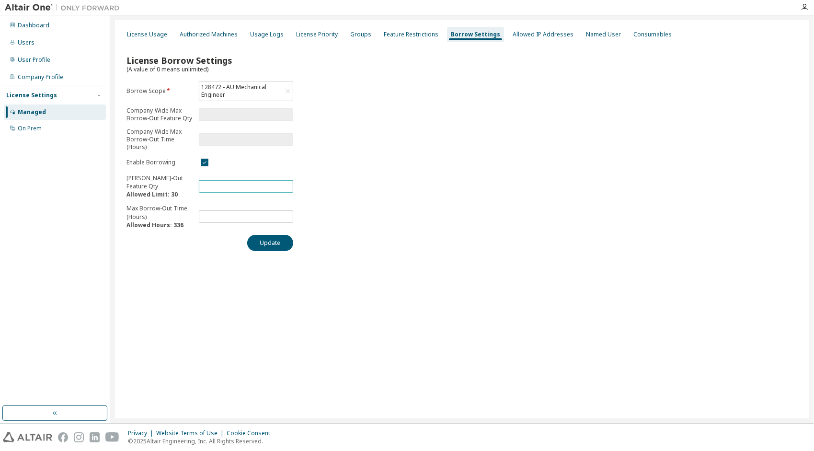
click at [216, 189] on input "**" at bounding box center [246, 187] width 90 height 8
click at [212, 213] on input "**" at bounding box center [246, 217] width 90 height 8
drag, startPoint x: 211, startPoint y: 215, endPoint x: 193, endPoint y: 215, distance: 18.2
click at [193, 215] on form "Borrow Scope * 128472 - AU Mechanical Engineer Company-Wide Max Borrow-Out Feat…" at bounding box center [210, 155] width 167 height 148
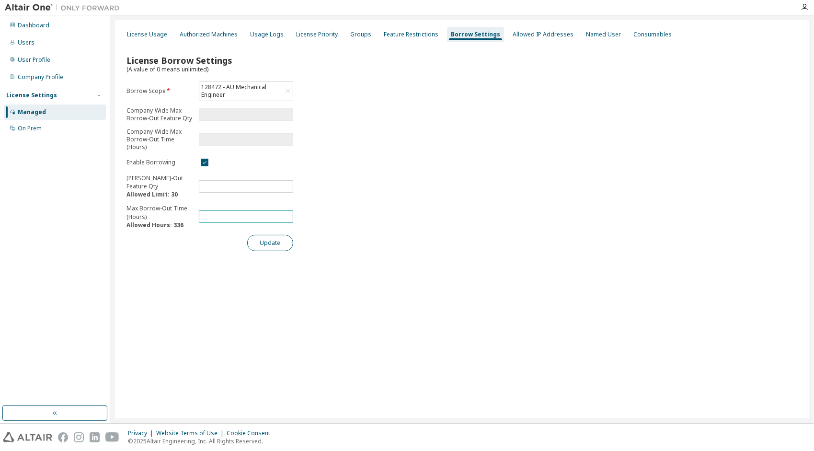
type input "***"
click at [266, 241] on button "Update" at bounding box center [270, 243] width 46 height 16
click at [240, 93] on div "128472 - AU Mechanical Engineer" at bounding box center [241, 91] width 83 height 18
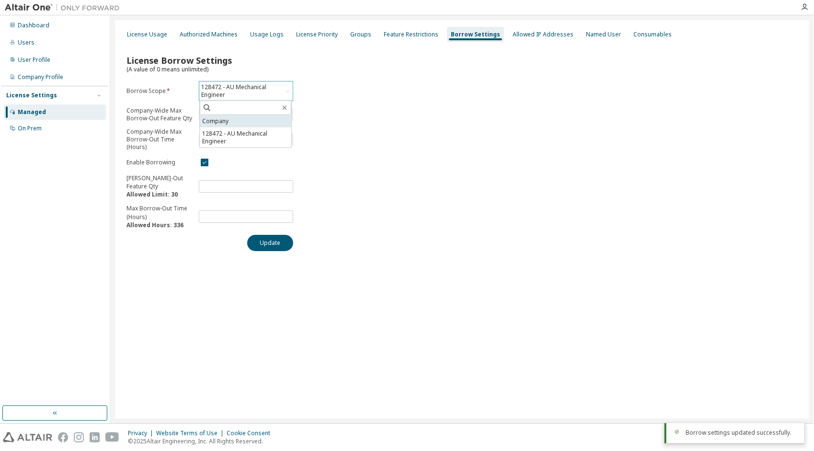
click at [229, 124] on li "Company" at bounding box center [246, 121] width 92 height 12
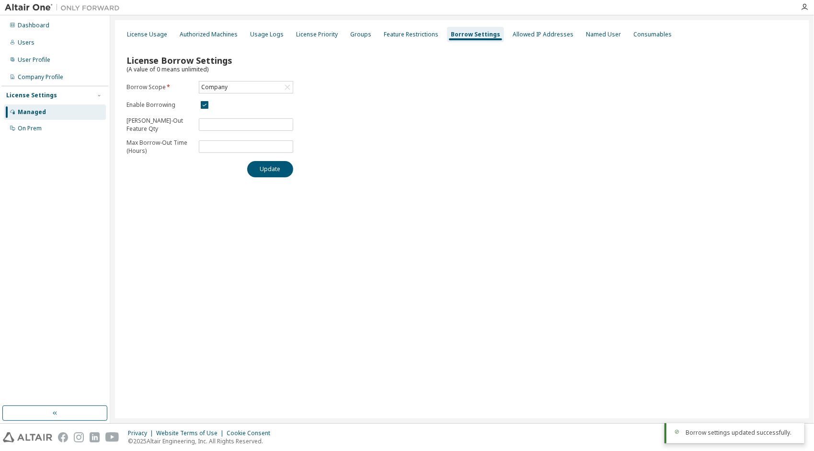
type input "**"
click at [221, 144] on input "**" at bounding box center [246, 147] width 90 height 8
drag, startPoint x: 220, startPoint y: 122, endPoint x: 191, endPoint y: 123, distance: 29.3
click at [191, 123] on form "Borrow Scope * Company Enable Borrowing Max Borrow-Out Feature Qty ** Max Borro…" at bounding box center [210, 118] width 167 height 74
type input "***"
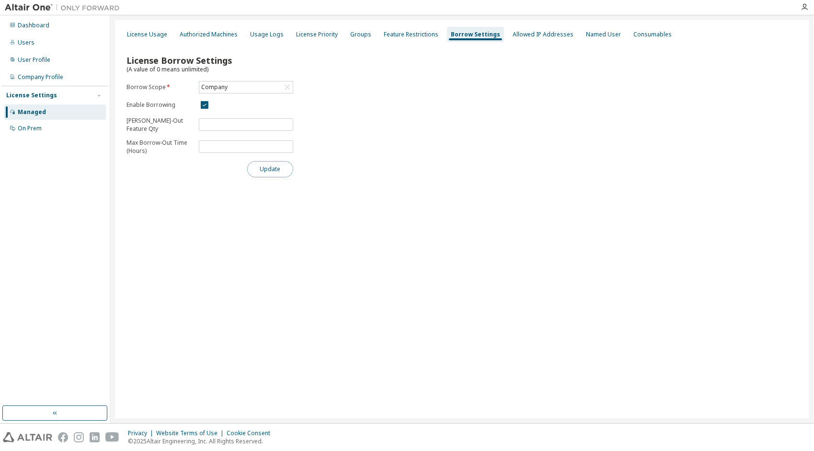
click at [254, 166] on button "Update" at bounding box center [270, 169] width 46 height 16
click at [492, 322] on div "License Usage Authorized Machines Usage Logs License Priority Groups Feature Re…" at bounding box center [462, 219] width 695 height 398
click at [407, 33] on div "Feature Restrictions" at bounding box center [411, 35] width 55 height 8
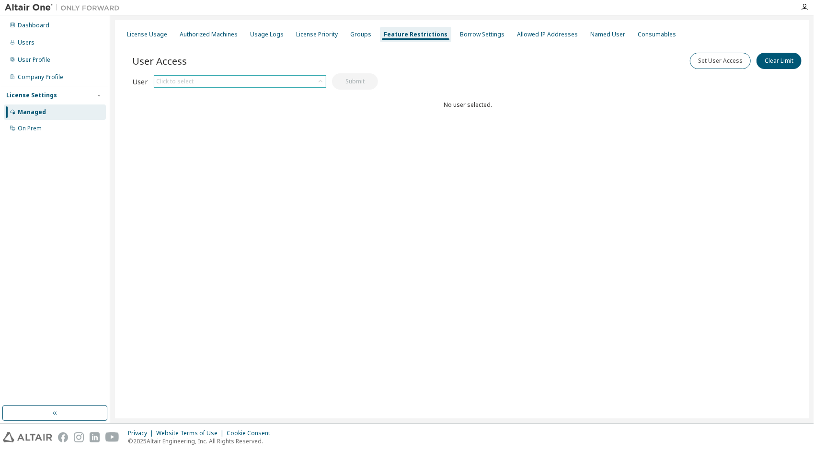
click at [233, 78] on div "Click to select" at bounding box center [240, 82] width 172 height 12
click at [221, 106] on li "prabakaran.mohan@ohvc.co.uk" at bounding box center [239, 108] width 170 height 12
click at [347, 79] on button "Submit" at bounding box center [355, 81] width 46 height 16
click at [370, 78] on button "Submit" at bounding box center [355, 81] width 46 height 16
click at [448, 110] on div "User Access Set User Access Clear Limit Clear Load Save Save As Field Operator …" at bounding box center [468, 100] width 672 height 115
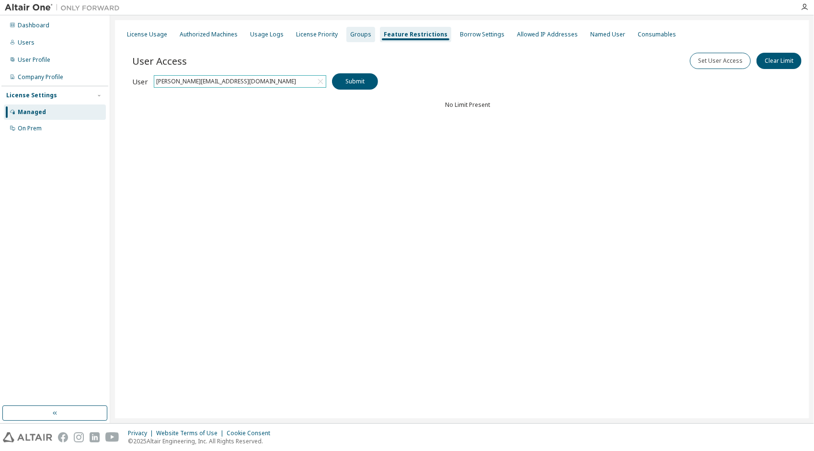
click at [356, 31] on div "Groups" at bounding box center [360, 35] width 21 height 8
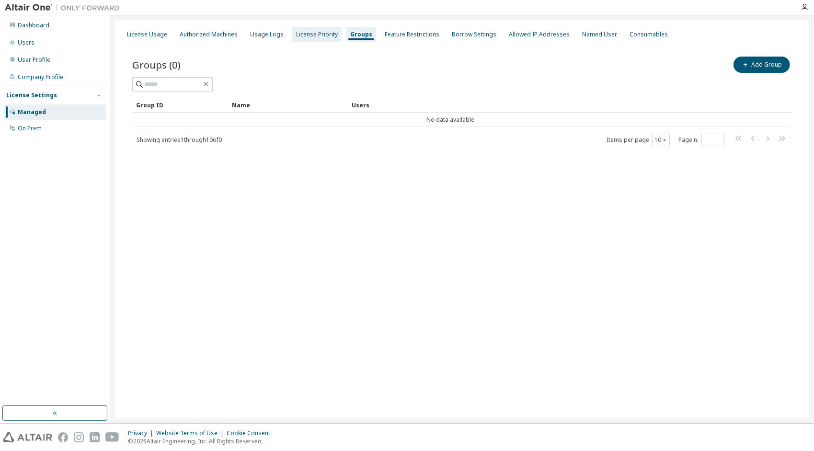
click at [313, 37] on div "License Priority" at bounding box center [317, 35] width 42 height 8
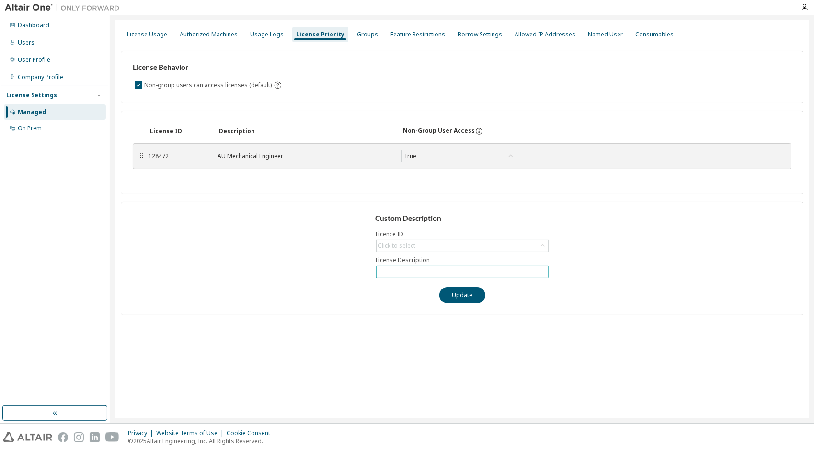
click at [404, 268] on input "text" at bounding box center [463, 272] width 168 height 8
click at [306, 155] on div "AU Mechanical Engineer" at bounding box center [304, 156] width 173 height 8
click at [427, 156] on div "True" at bounding box center [459, 157] width 114 height 12
click at [427, 153] on div "True" at bounding box center [459, 157] width 114 height 12
click at [475, 128] on icon at bounding box center [479, 131] width 9 height 9
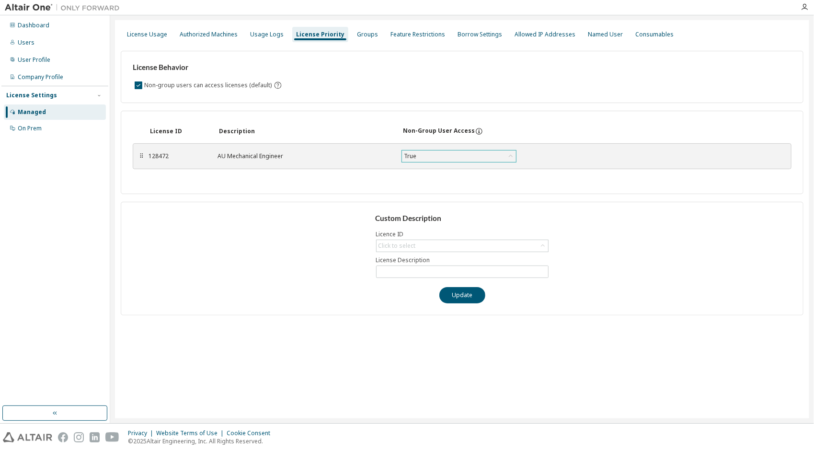
click at [431, 158] on div "True" at bounding box center [459, 157] width 114 height 12
click at [353, 116] on div "License ID Description Non-Group User Access ⠿ 128472 AU Mechanical Engineer Tr…" at bounding box center [462, 152] width 683 height 83
click at [256, 156] on div "AU Mechanical Engineer" at bounding box center [304, 156] width 173 height 8
click at [275, 83] on icon "By default any user not assigned to any group can access any license. Turn this…" at bounding box center [278, 85] width 7 height 7
click at [318, 84] on div "Non-group users can access licenses (default)" at bounding box center [462, 86] width 659 height 12
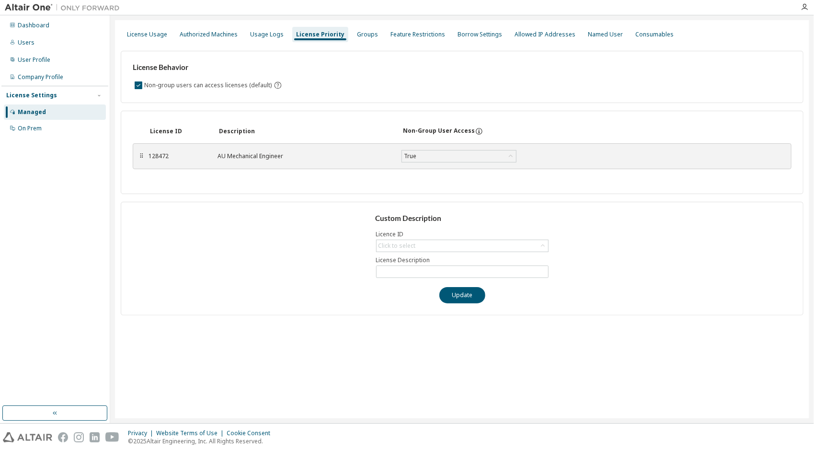
click at [413, 251] on div "Custom Description Licence ID Click to select License Description Update" at bounding box center [462, 259] width 683 height 114
click at [414, 245] on div "Click to select" at bounding box center [397, 246] width 37 height 8
click at [411, 271] on li "128472 - AU Mechanical Engineer" at bounding box center [462, 271] width 170 height 12
type input "**********"
click at [402, 270] on input "**********" at bounding box center [463, 272] width 168 height 8
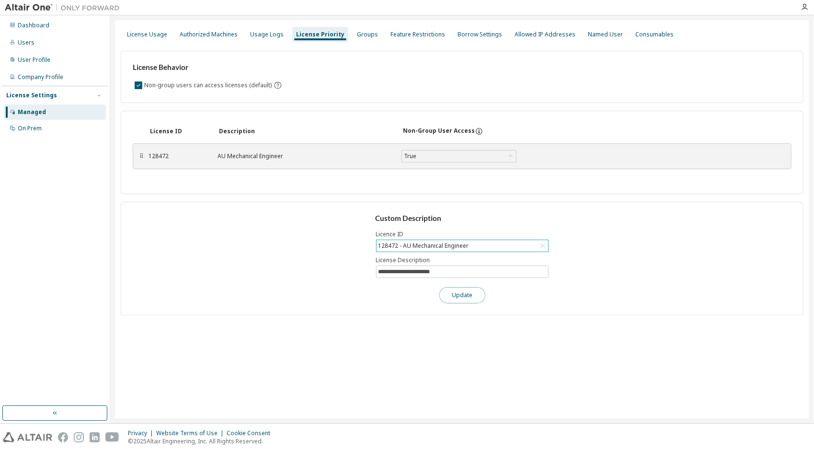
click at [474, 297] on button "Update" at bounding box center [463, 295] width 46 height 16
click at [261, 40] on div "Usage Logs" at bounding box center [266, 34] width 41 height 15
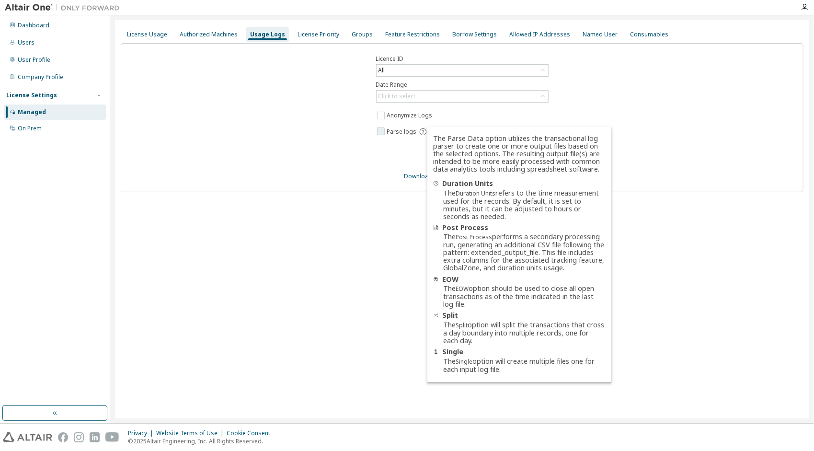
click at [419, 129] on icon at bounding box center [423, 131] width 9 height 9
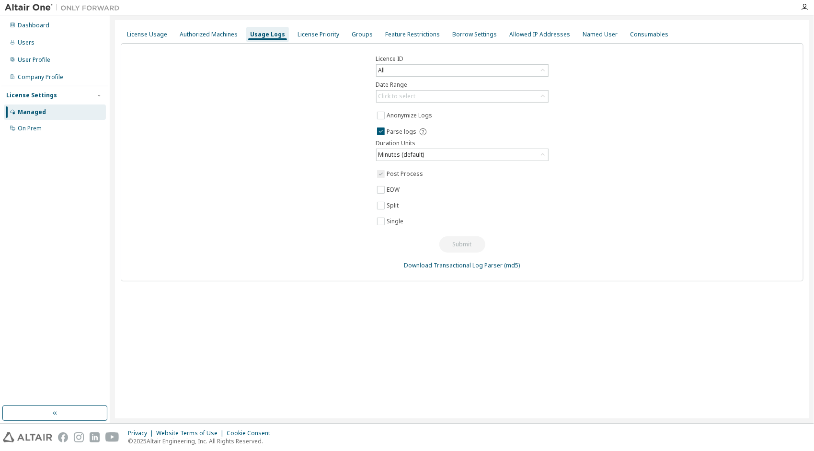
click at [334, 136] on div "Licence ID All Date Range Click to select Anonymize Logs Parse logs Duration Un…" at bounding box center [462, 162] width 683 height 238
click at [390, 93] on div "Click to select" at bounding box center [397, 97] width 37 height 8
click at [277, 99] on div "Licence ID All Date Range Click to select Last 30 days Year to date Custom Date…" at bounding box center [462, 162] width 683 height 238
click at [224, 30] on div "Authorized Machines" at bounding box center [209, 34] width 66 height 15
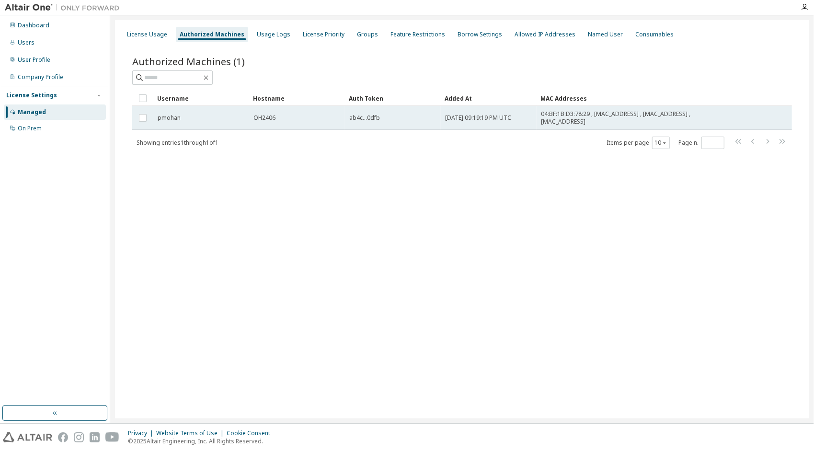
click at [429, 119] on div "ab4c...0dfb" at bounding box center [392, 118] width 87 height 8
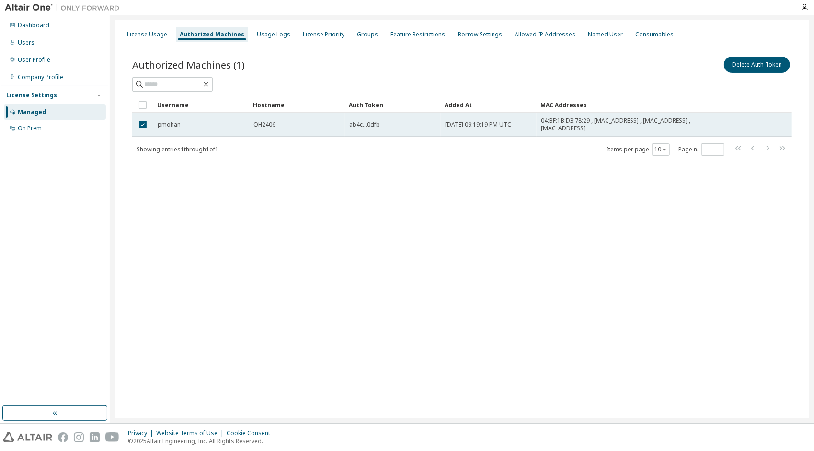
click at [241, 121] on div "pmohan" at bounding box center [201, 125] width 87 height 8
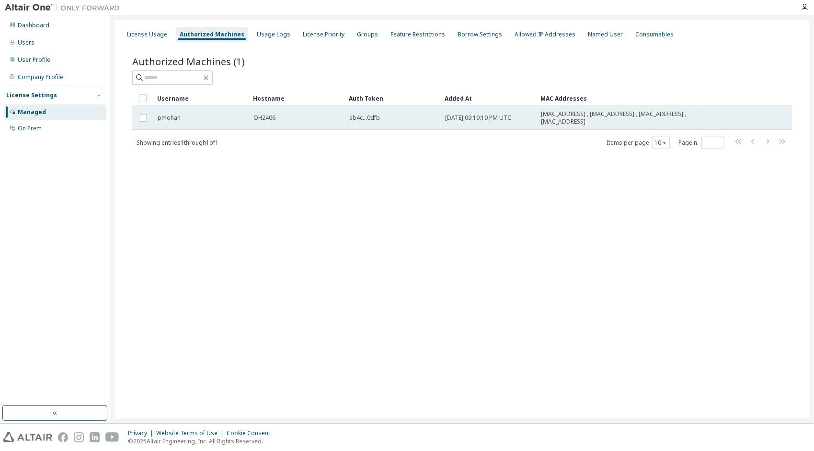
click at [170, 119] on span "pmohan" at bounding box center [169, 118] width 23 height 8
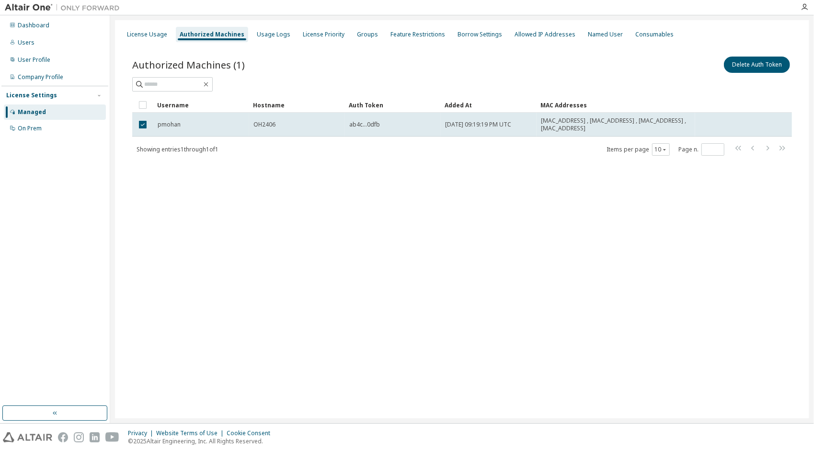
click at [364, 284] on div "License Usage Authorized Machines Usage Logs License Priority Groups Feature Re…" at bounding box center [462, 219] width 695 height 398
click at [621, 76] on div "Authorized Machines (1) Delete Auth Token" at bounding box center [462, 73] width 660 height 37
click at [167, 126] on span "pmohan" at bounding box center [169, 125] width 23 height 8
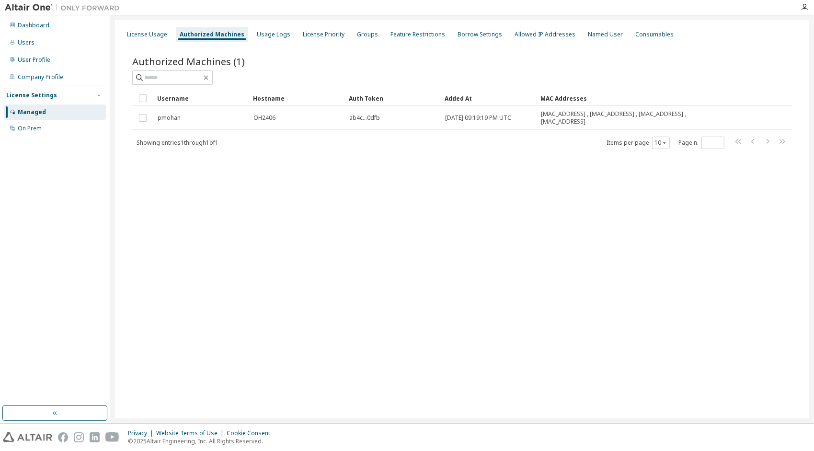
click at [248, 50] on div "Authorized Machines (1) Clear Load Save Save As Field Operator Value Select fil…" at bounding box center [462, 108] width 683 height 131
click at [159, 35] on div "License Usage" at bounding box center [147, 35] width 40 height 8
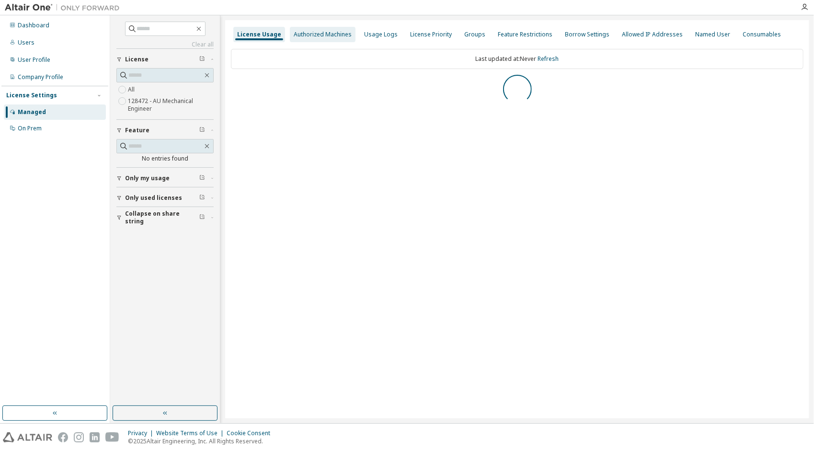
click at [322, 39] on div "Authorized Machines" at bounding box center [323, 34] width 66 height 15
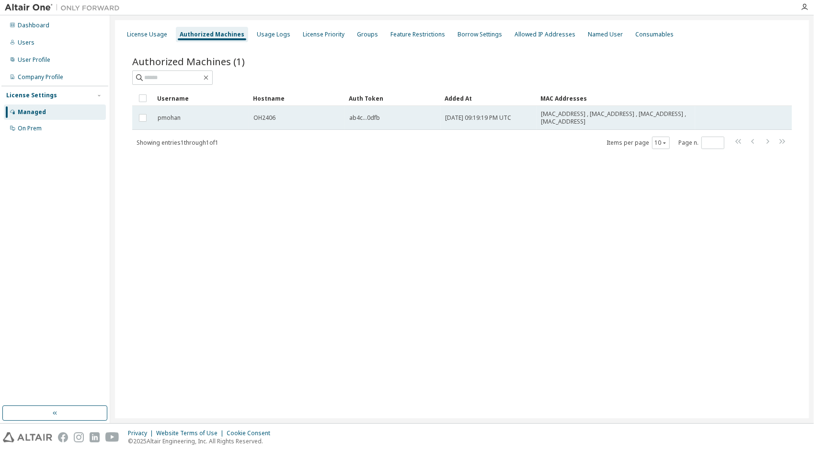
click at [155, 116] on td "pmohan" at bounding box center [201, 118] width 96 height 24
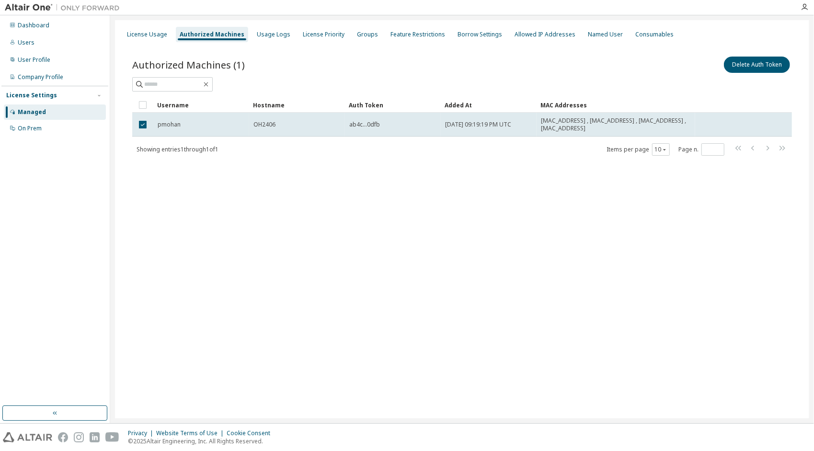
click at [155, 116] on td "pmohan" at bounding box center [201, 125] width 96 height 24
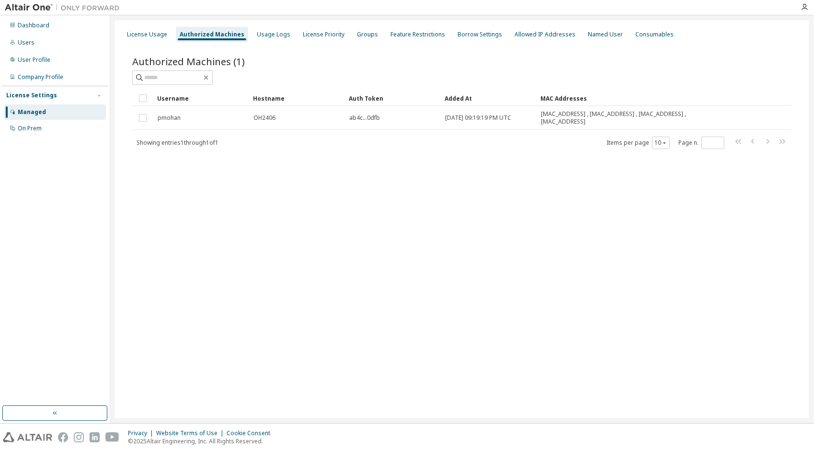
click at [382, 158] on div "Authorized Machines (1) Clear Load Save Save As Field Operator Value Select fil…" at bounding box center [462, 108] width 683 height 131
click at [37, 125] on div "On Prem" at bounding box center [30, 129] width 24 height 8
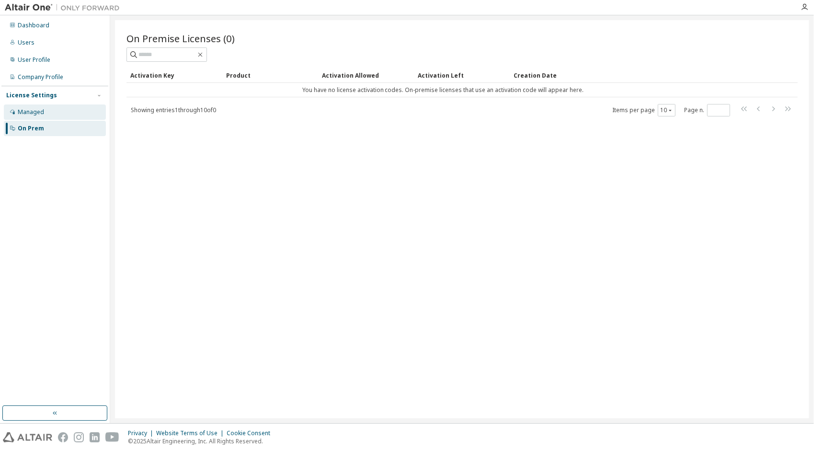
click at [37, 110] on div "Managed" at bounding box center [31, 112] width 26 height 8
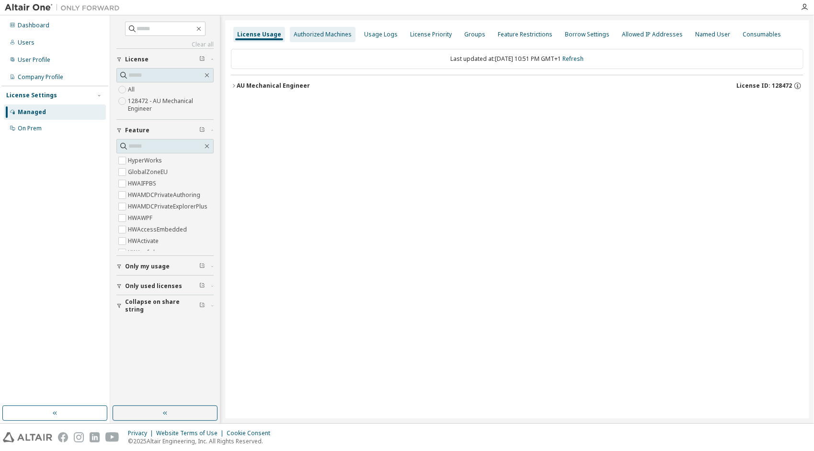
click at [306, 41] on div "Authorized Machines" at bounding box center [323, 34] width 66 height 15
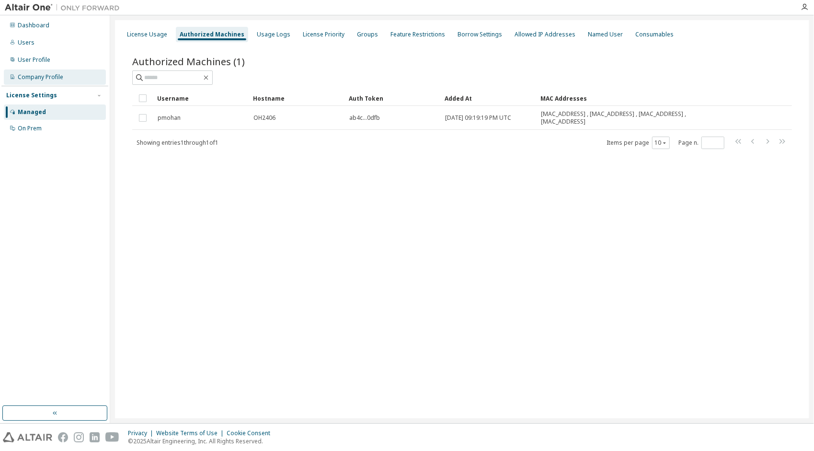
click at [56, 82] on div "Company Profile" at bounding box center [55, 76] width 102 height 15
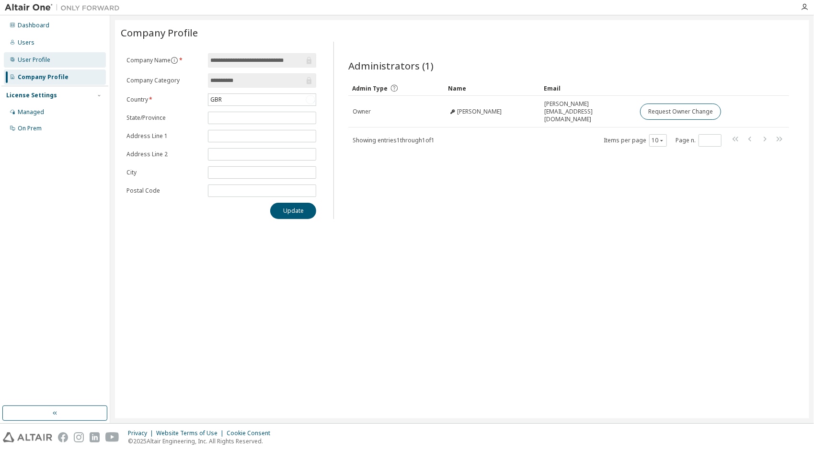
click at [58, 62] on div "User Profile" at bounding box center [55, 59] width 102 height 15
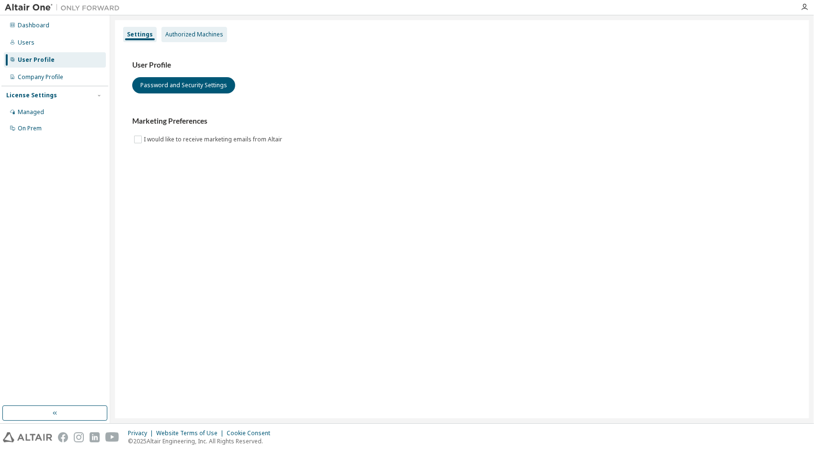
click at [187, 35] on div "Authorized Machines" at bounding box center [194, 35] width 58 height 8
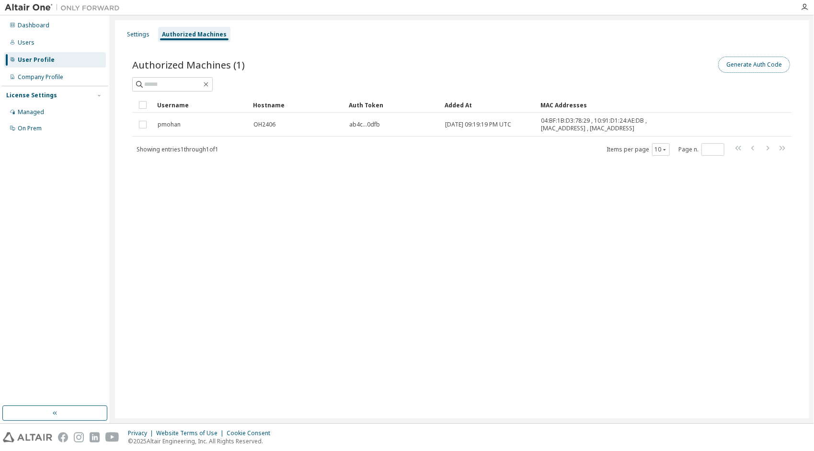
click at [759, 70] on button "Generate Auth Code" at bounding box center [754, 65] width 72 height 16
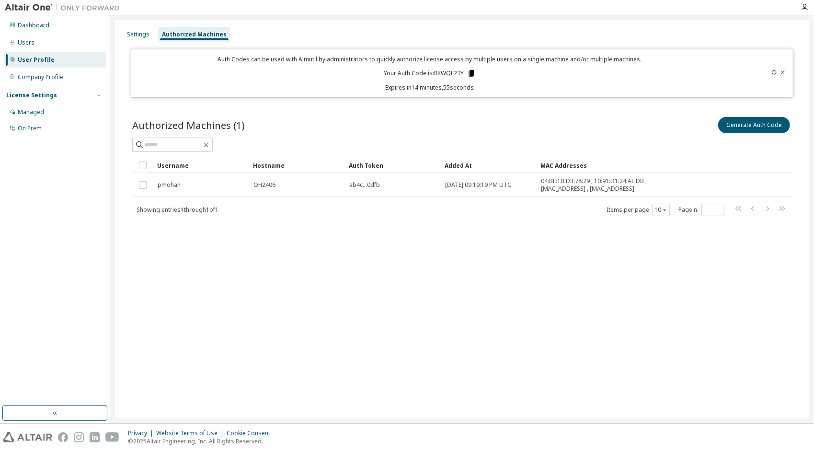
click at [472, 71] on icon at bounding box center [471, 73] width 5 height 7
click at [494, 238] on div "Authorized Machines (1) Generate Auth Code Clear Load Save Save As Field Operat…" at bounding box center [462, 173] width 683 height 138
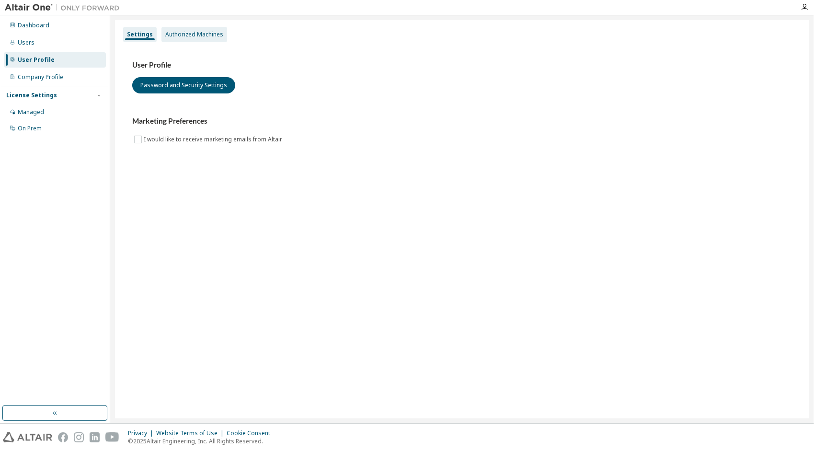
click at [204, 31] on div "Authorized Machines" at bounding box center [194, 35] width 58 height 8
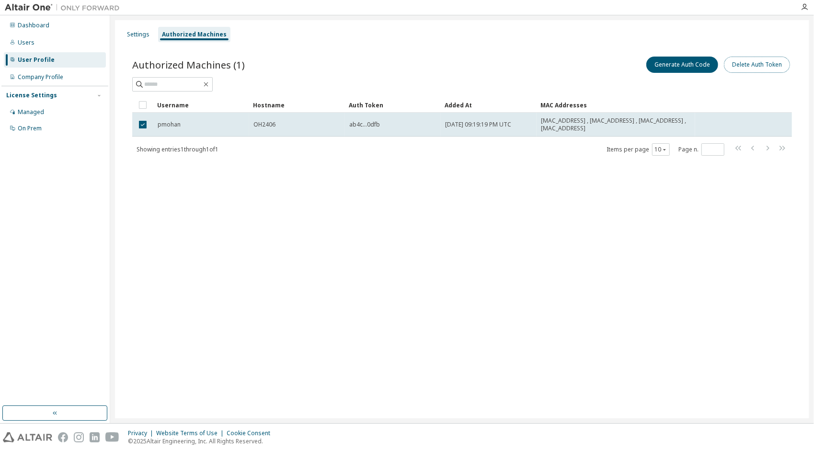
click at [766, 63] on button "Delete Auth Token" at bounding box center [757, 65] width 66 height 16
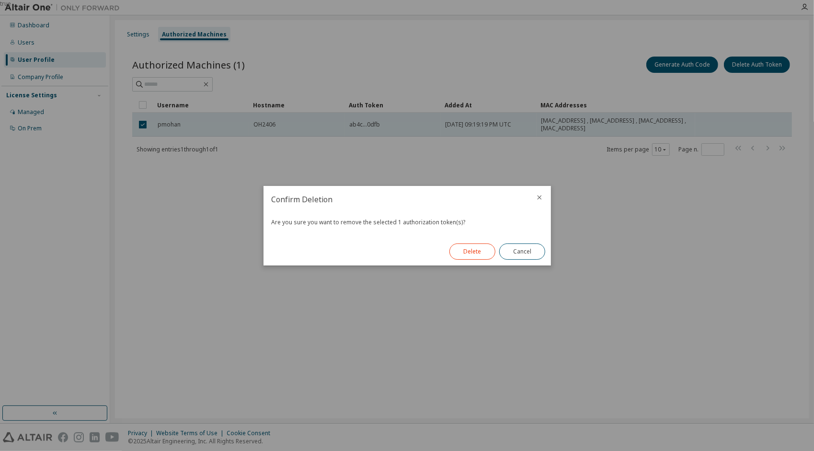
click at [479, 253] on button "Delete" at bounding box center [473, 251] width 46 height 16
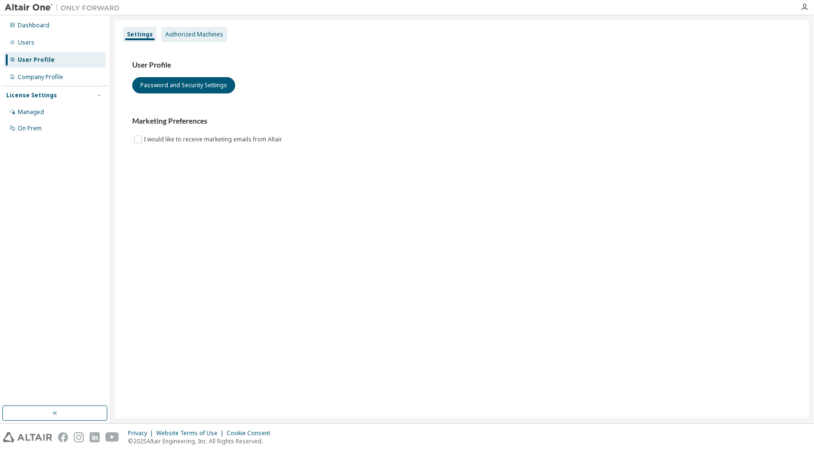
click at [193, 28] on div "Authorized Machines" at bounding box center [195, 34] width 66 height 15
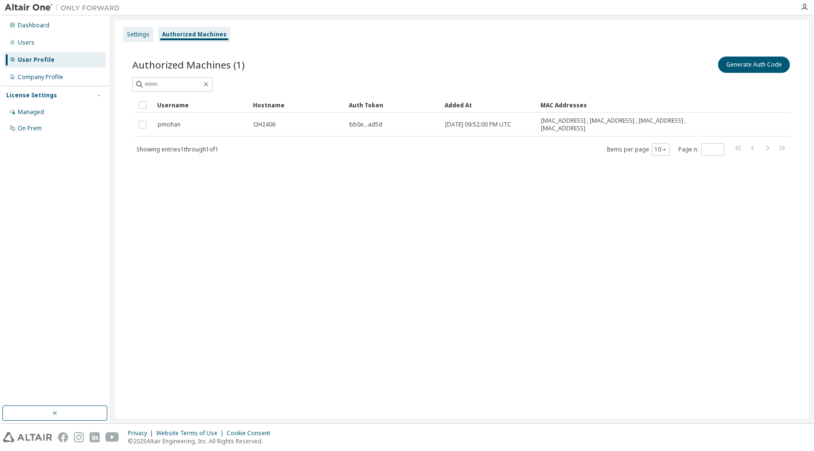
click at [139, 30] on div "Settings" at bounding box center [138, 34] width 30 height 15
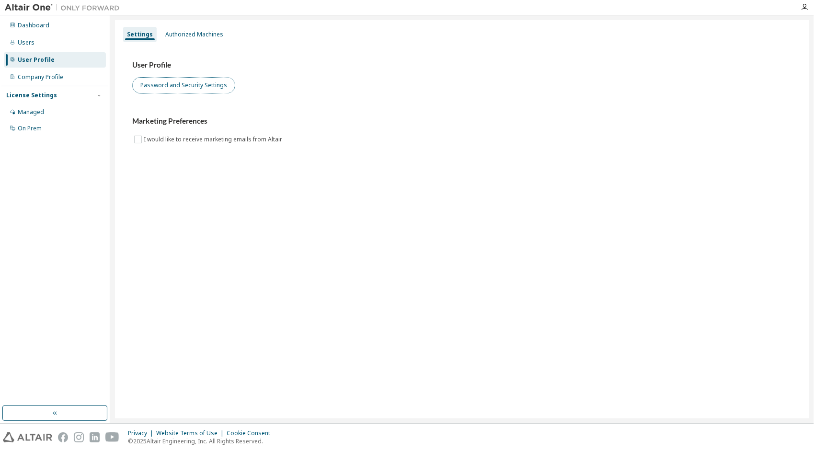
click at [195, 89] on button "Password and Security Settings" at bounding box center [183, 85] width 103 height 16
click at [68, 37] on div "Users" at bounding box center [55, 42] width 102 height 15
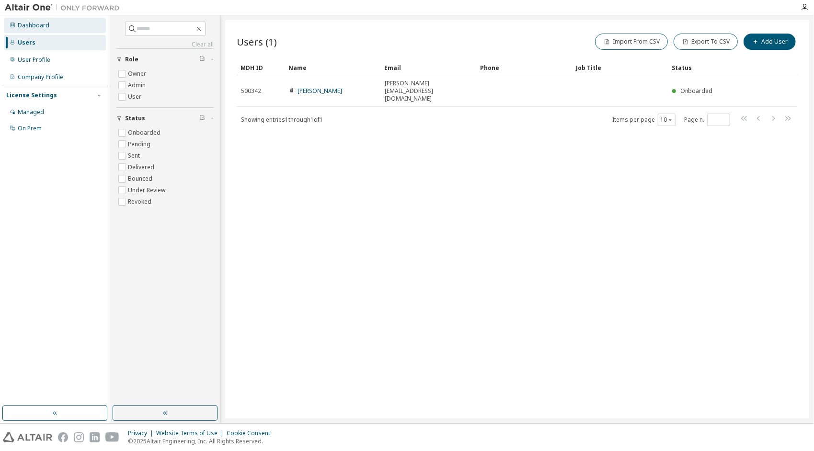
click at [54, 28] on div "Dashboard" at bounding box center [55, 25] width 102 height 15
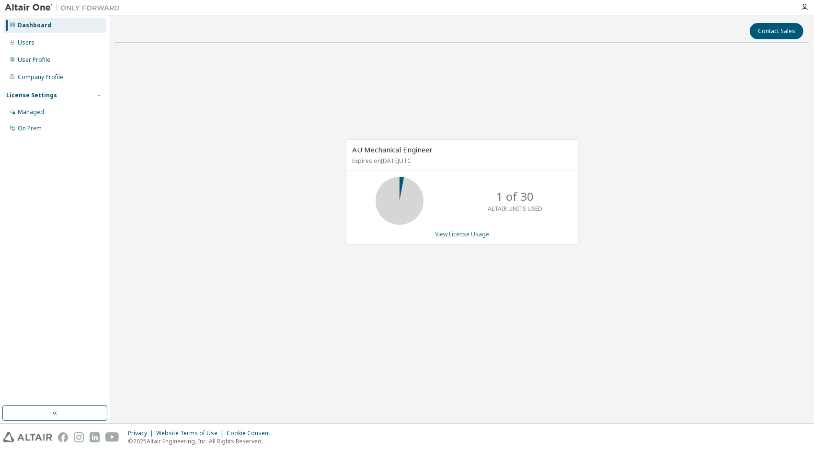
click at [440, 234] on link "View License Usage" at bounding box center [462, 234] width 54 height 8
click at [369, 187] on div "1 of 30 ALTAIR UNITS USED" at bounding box center [463, 201] width 232 height 48
click at [620, 286] on div "AU Mechanical Engineer Expires on [DATE] UTC 1 of 30 ALTAIR UNITS USED View Lic…" at bounding box center [462, 196] width 695 height 293
click at [672, 301] on div "AU Mechanical Engineer Expires on [DATE] UTC 1 of 30 ALTAIR UNITS USED View Lic…" at bounding box center [462, 196] width 695 height 293
